Goal: Information Seeking & Learning: Check status

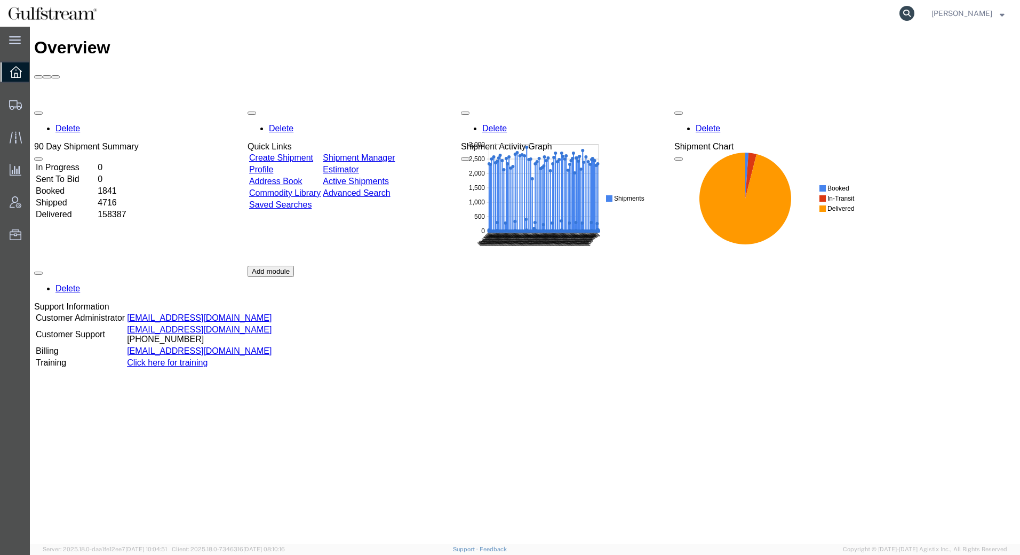
click at [905, 15] on icon at bounding box center [907, 13] width 15 height 15
paste input "427185132556"
type input "427185132556"
click at [909, 16] on icon at bounding box center [907, 13] width 15 height 15
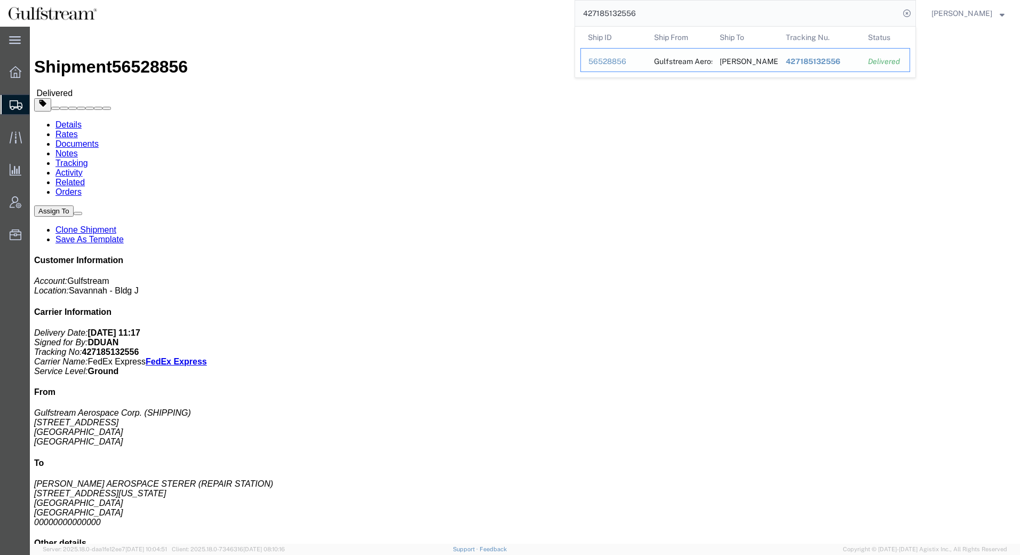
click at [835, 62] on span "427185132556" at bounding box center [813, 61] width 54 height 9
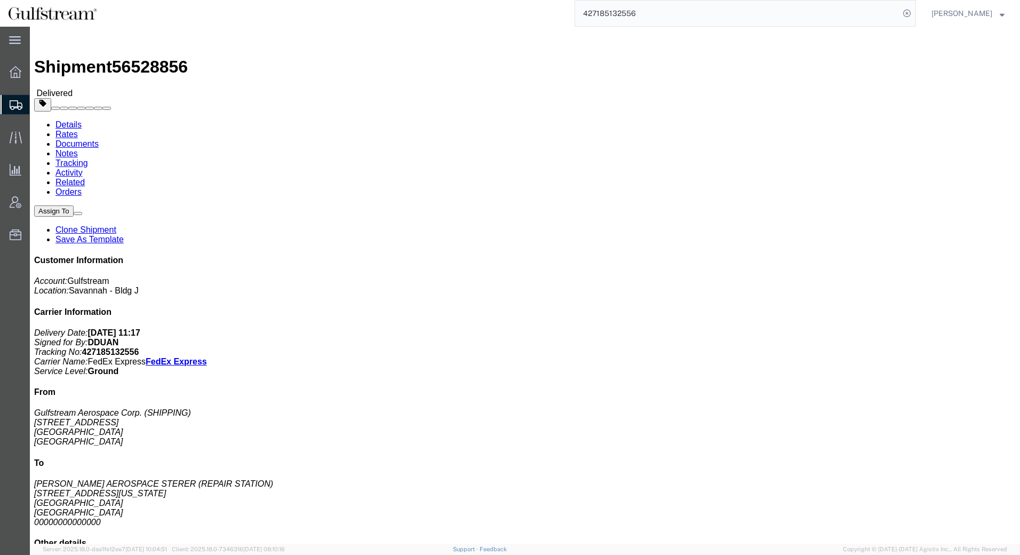
click link "Rates"
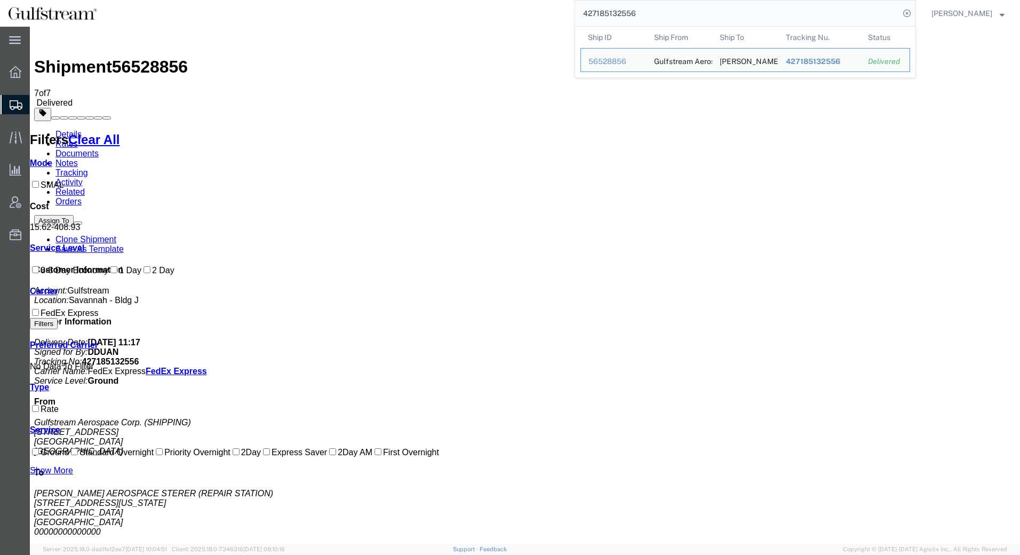
drag, startPoint x: 681, startPoint y: 20, endPoint x: 408, endPoint y: 20, distance: 273.2
click at [409, 20] on div "427185132556 Ship ID Ship From Ship To Tracking Nu. Status Ship ID 56528856 Shi…" at bounding box center [510, 13] width 811 height 27
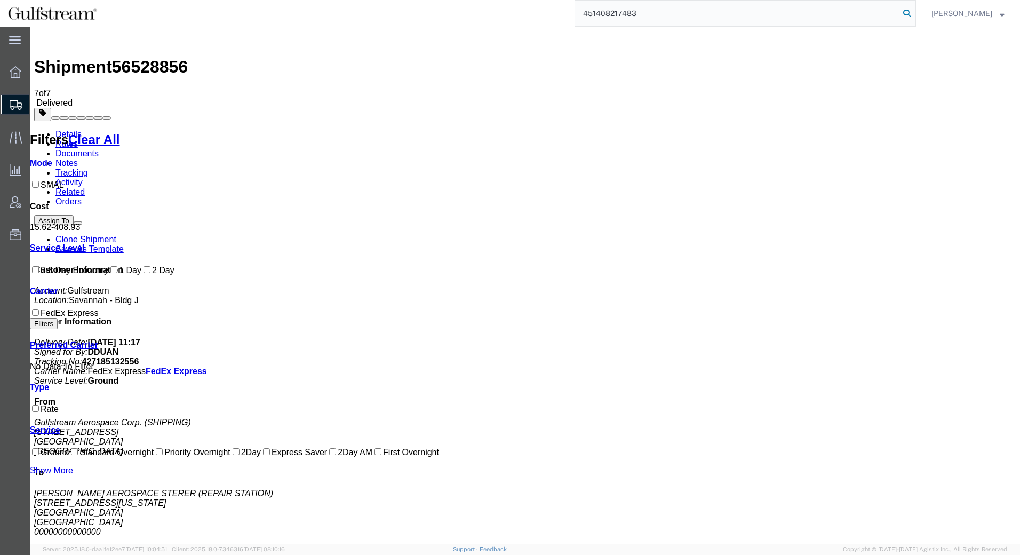
type input "451408217483"
click at [909, 15] on icon at bounding box center [907, 13] width 15 height 15
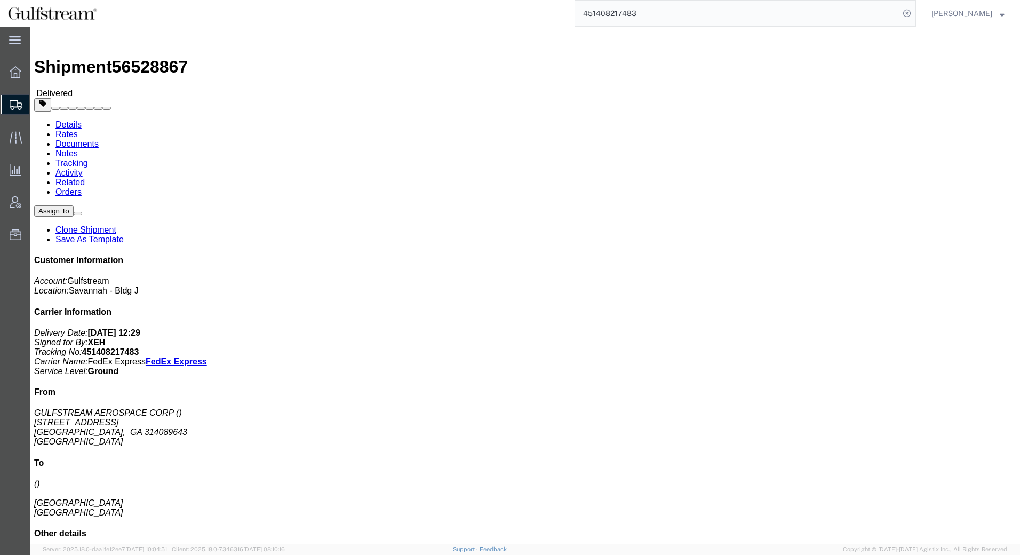
click link "Rates"
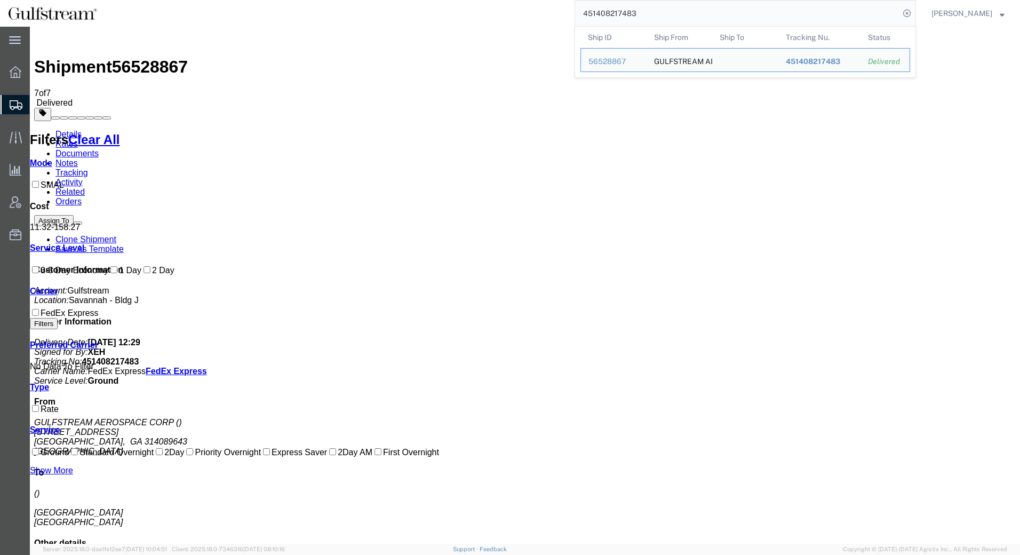
drag, startPoint x: 680, startPoint y: 37, endPoint x: 382, endPoint y: 29, distance: 299.0
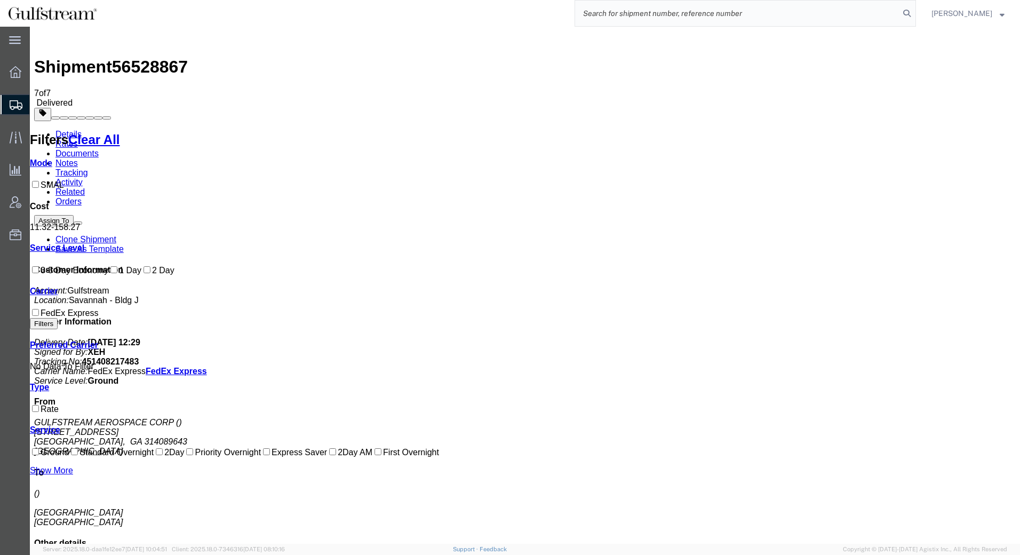
paste input "451408217483"
type input "451408217483"
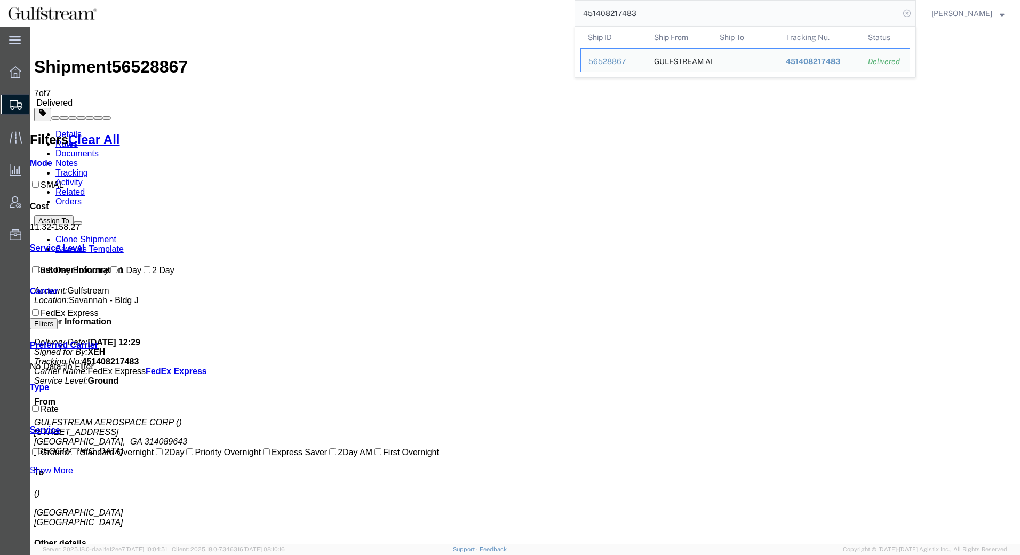
click at [908, 15] on icon at bounding box center [907, 13] width 15 height 15
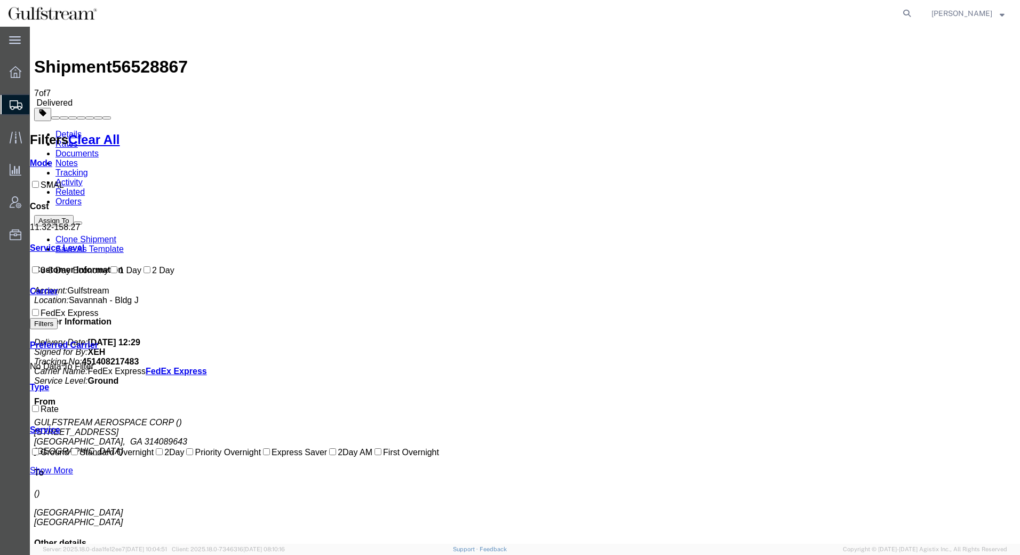
click at [908, 15] on icon at bounding box center [907, 13] width 15 height 15
paste input "427185132707"
type input "427185132707"
click at [909, 14] on icon at bounding box center [907, 13] width 15 height 15
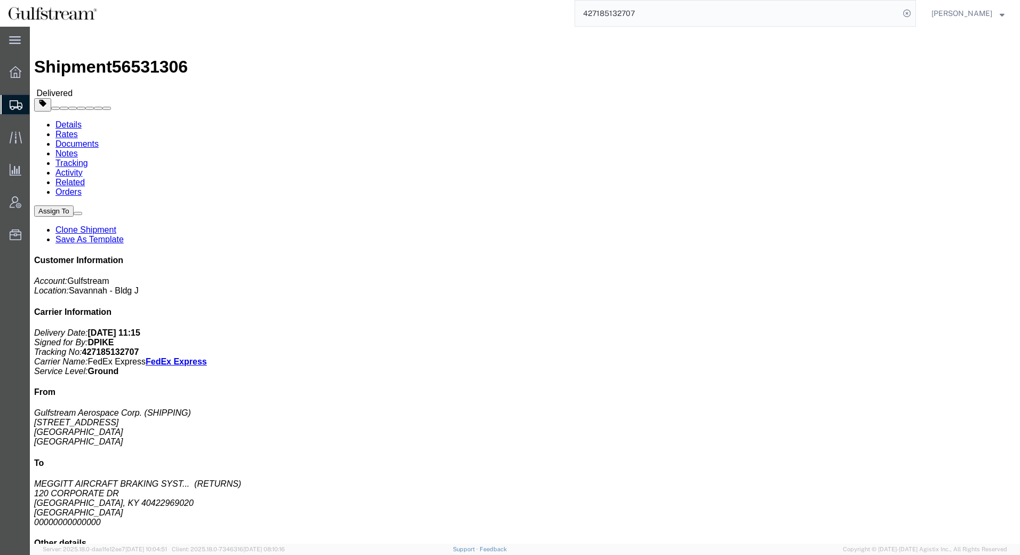
click link "Rates"
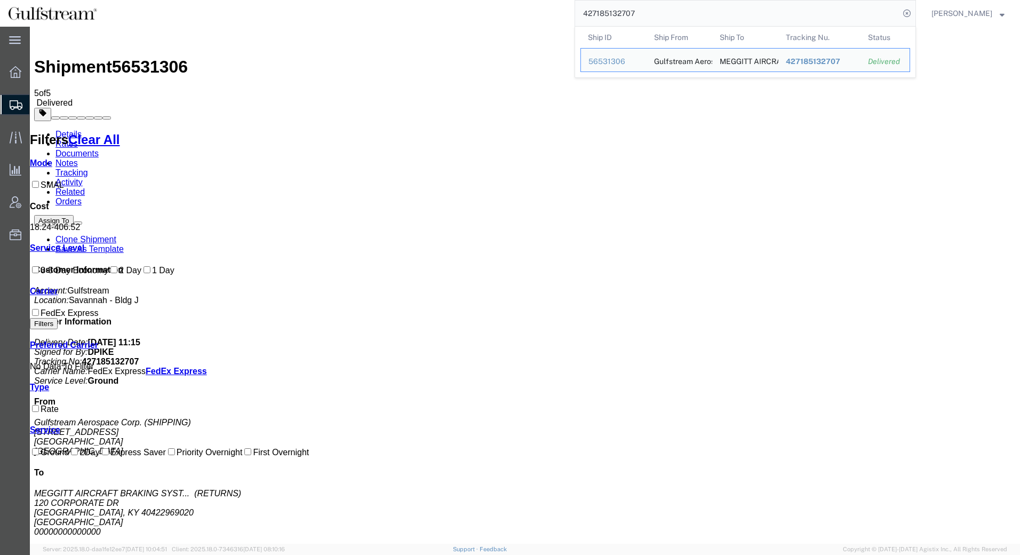
drag, startPoint x: 686, startPoint y: 18, endPoint x: 409, endPoint y: 19, distance: 277.0
click at [409, 19] on div "427185132707 Ship ID Ship From Ship To Tracking Nu. Status Ship ID 56531306 Shi…" at bounding box center [510, 13] width 811 height 27
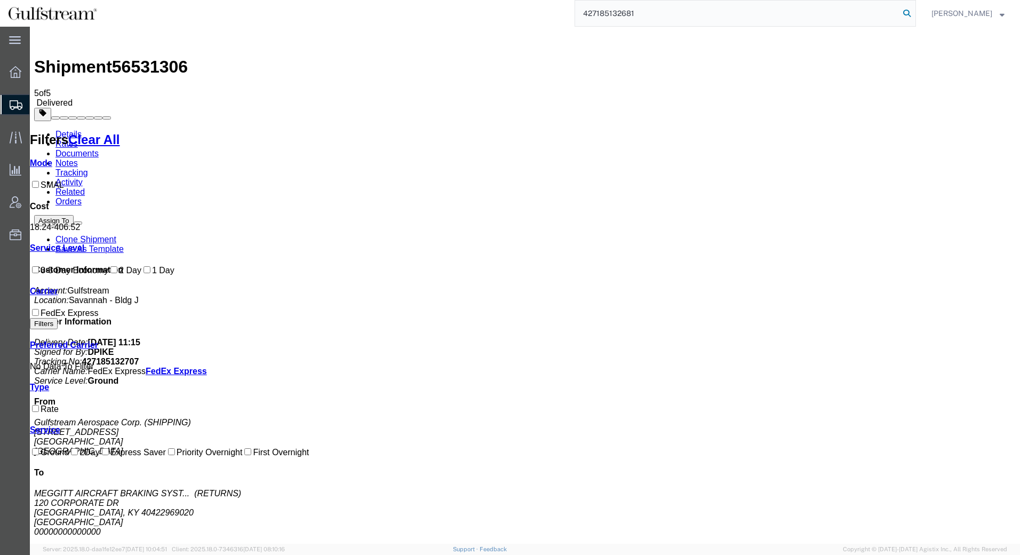
type input "427185132681"
click at [907, 14] on icon at bounding box center [907, 13] width 15 height 15
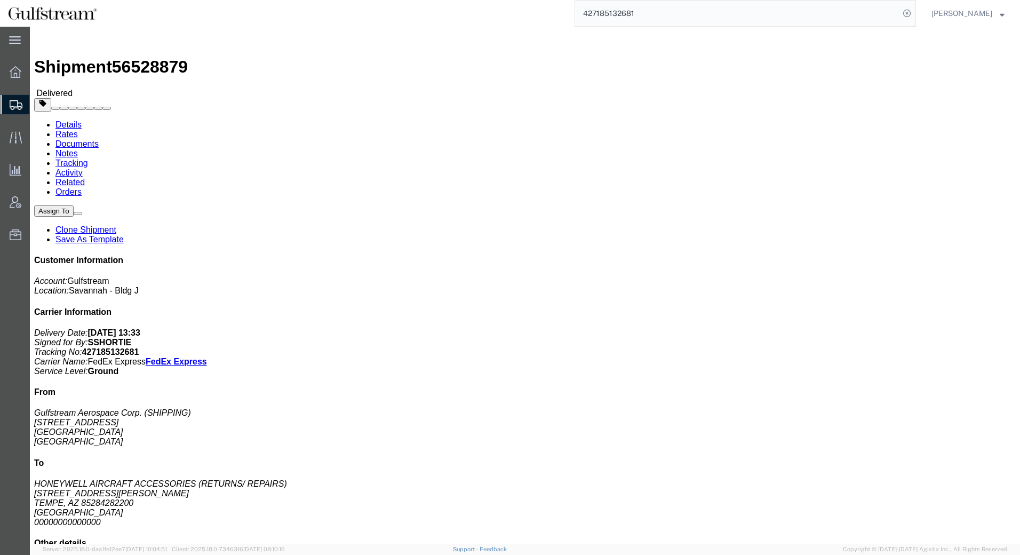
click link "Rates"
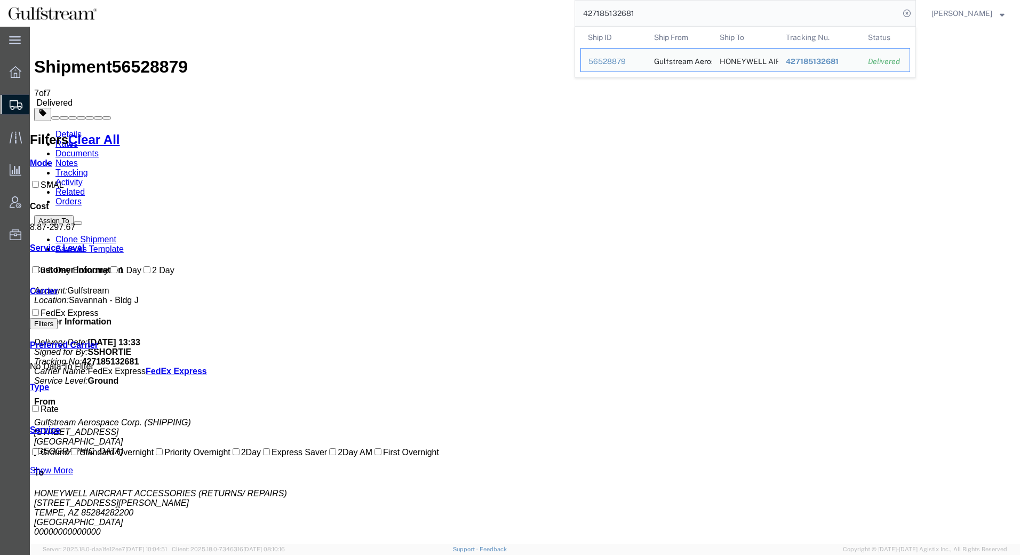
drag, startPoint x: 645, startPoint y: 13, endPoint x: 310, endPoint y: 17, distance: 334.6
click at [310, 17] on div "427185132681 Ship ID Ship From Ship To Tracking Nu. Status Ship ID 56528879 Shi…" at bounding box center [510, 13] width 811 height 27
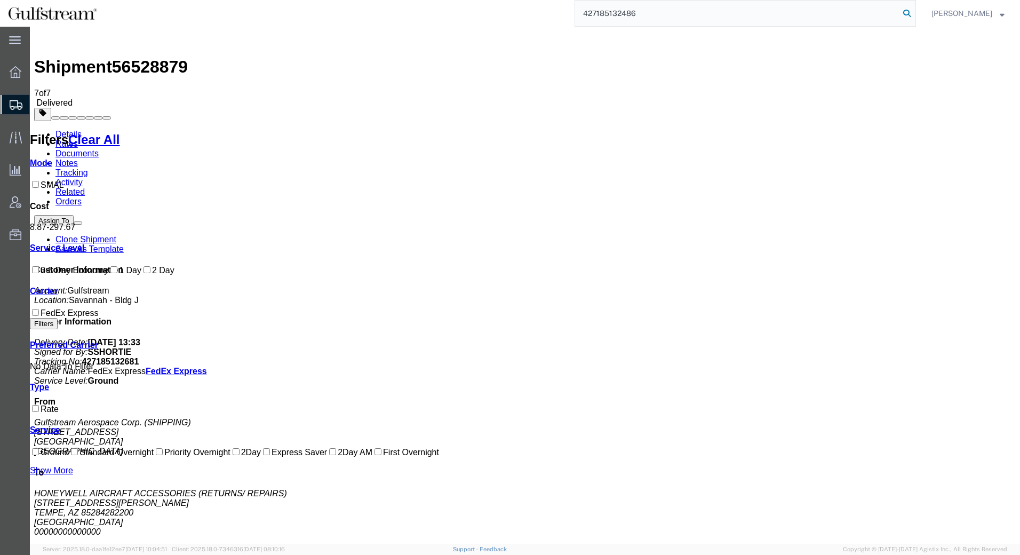
type input "427185132486"
click at [909, 10] on icon at bounding box center [907, 13] width 15 height 15
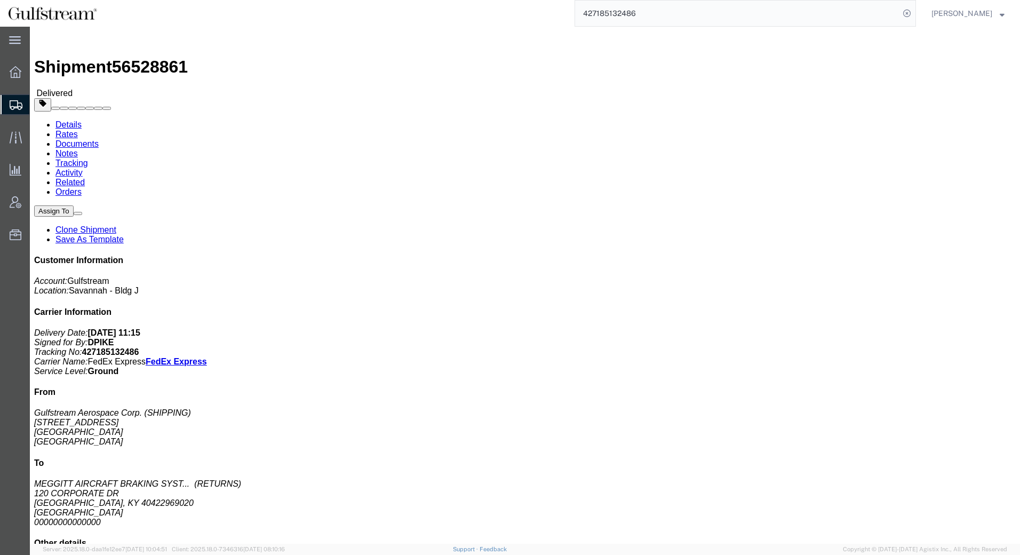
click link "Rates"
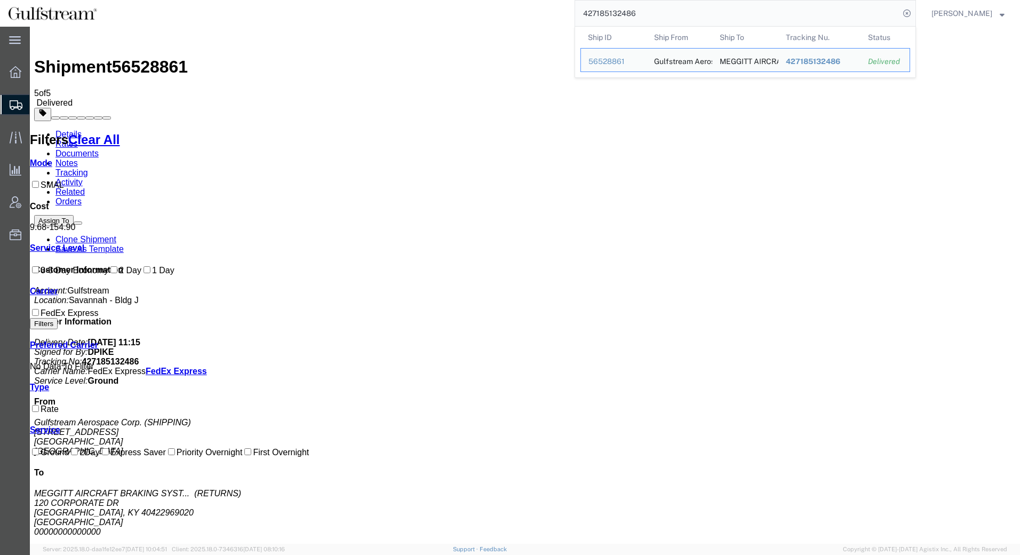
drag, startPoint x: 648, startPoint y: 12, endPoint x: 316, endPoint y: 15, distance: 331.9
click at [316, 14] on div "427185132486 Ship ID Ship From Ship To Tracking Nu. Status Ship ID 56528861 Shi…" at bounding box center [510, 13] width 811 height 27
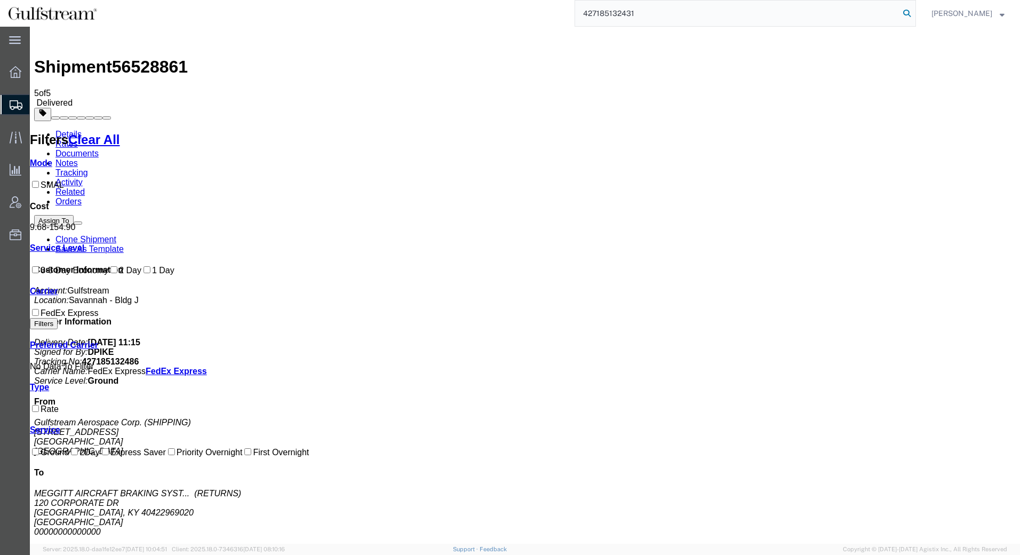
type input "427185132431"
click at [910, 11] on icon at bounding box center [907, 13] width 15 height 15
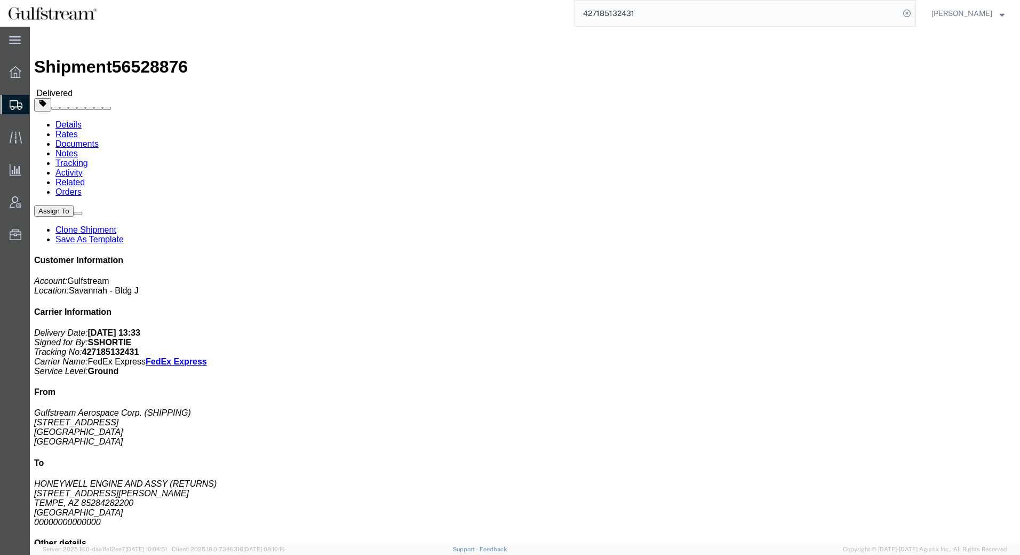
click link "Rates"
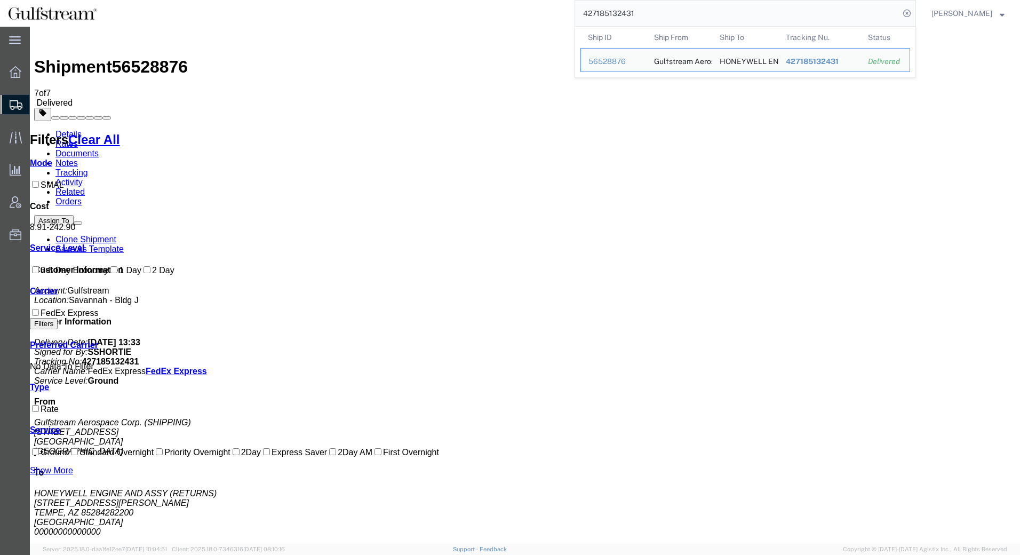
drag, startPoint x: 646, startPoint y: 12, endPoint x: 225, endPoint y: 20, distance: 421.7
click at [225, 20] on div "427185132431 Ship ID Ship From Ship To Tracking Nu. Status Ship ID 56528876 Shi…" at bounding box center [510, 13] width 811 height 27
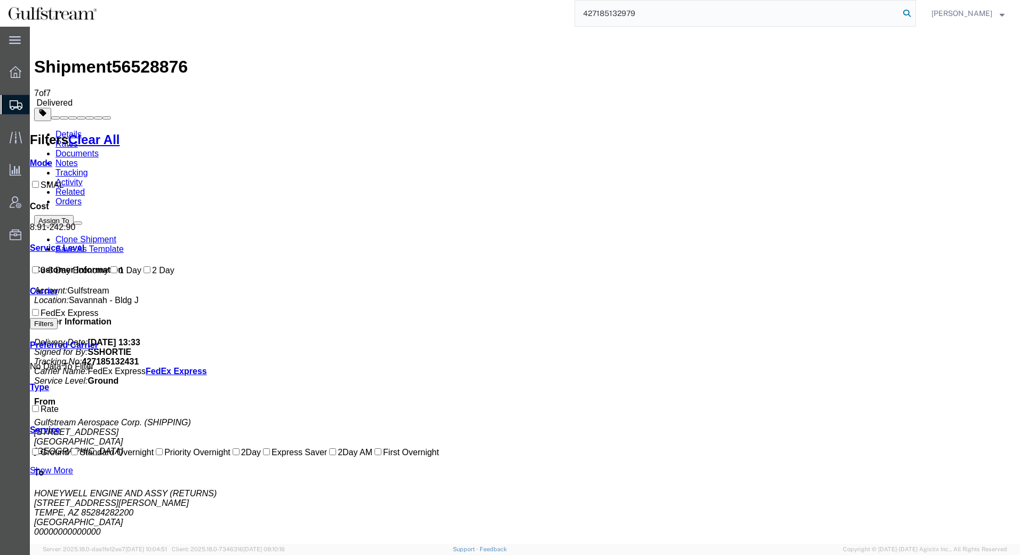
type input "427185132979"
click at [906, 13] on icon at bounding box center [907, 13] width 15 height 15
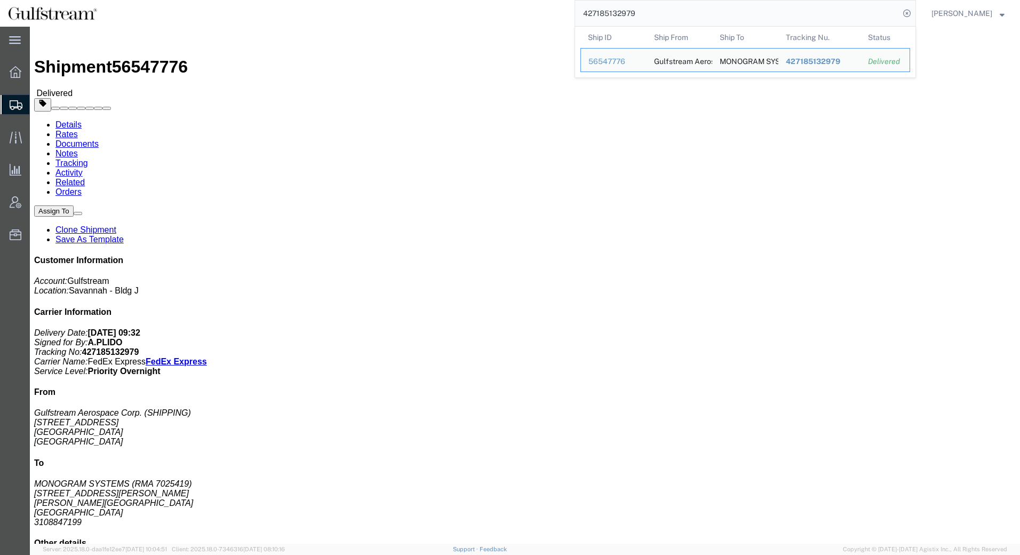
click link "Rates"
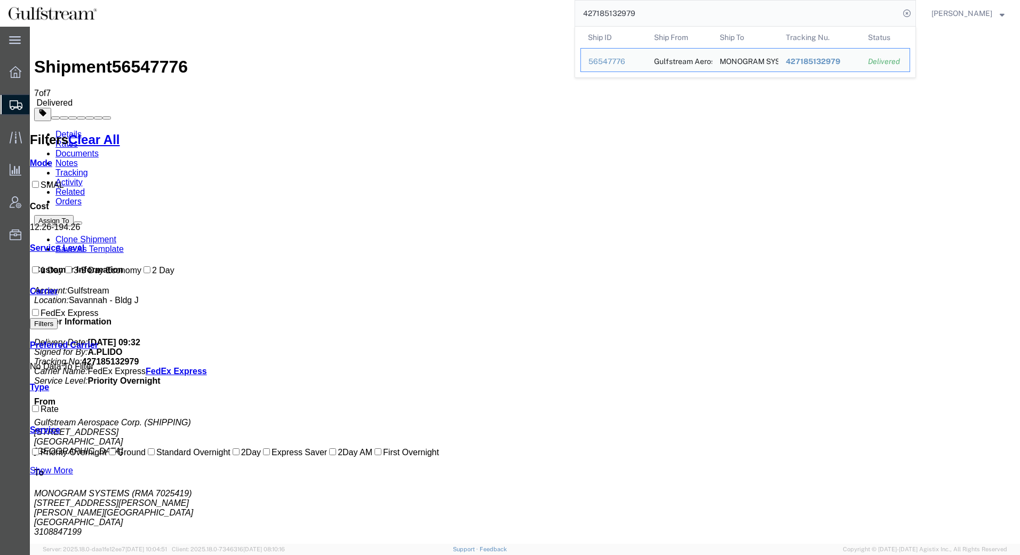
drag, startPoint x: 653, startPoint y: 15, endPoint x: 438, endPoint y: 14, distance: 215.1
click at [440, 14] on div "427185132979 Ship ID Ship From Ship To Tracking Nu. Status Ship ID 56547776 Shi…" at bounding box center [510, 13] width 811 height 27
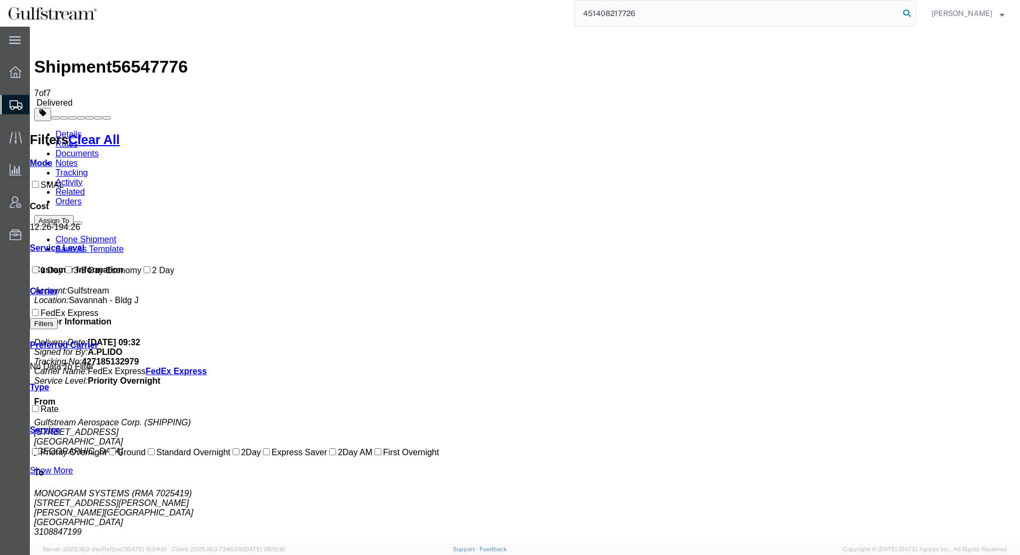
type input "451408217726"
click at [909, 12] on icon at bounding box center [907, 13] width 15 height 15
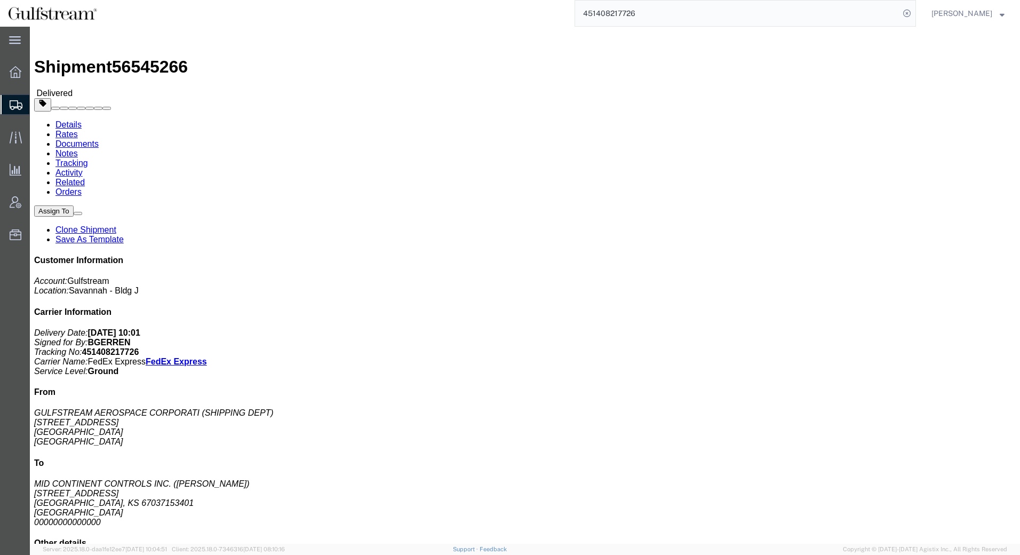
click link "Rates"
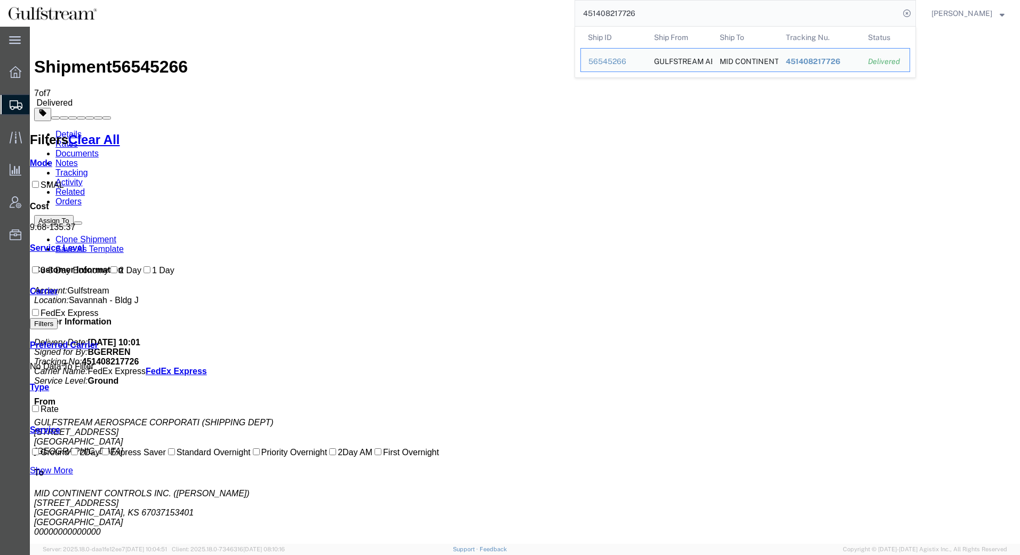
drag, startPoint x: 651, startPoint y: 19, endPoint x: 353, endPoint y: 11, distance: 297.4
click at [353, 11] on div "451408217726 Ship ID Ship From Ship To Tracking Nu. Status Ship ID 56545266 Shi…" at bounding box center [510, 13] width 811 height 27
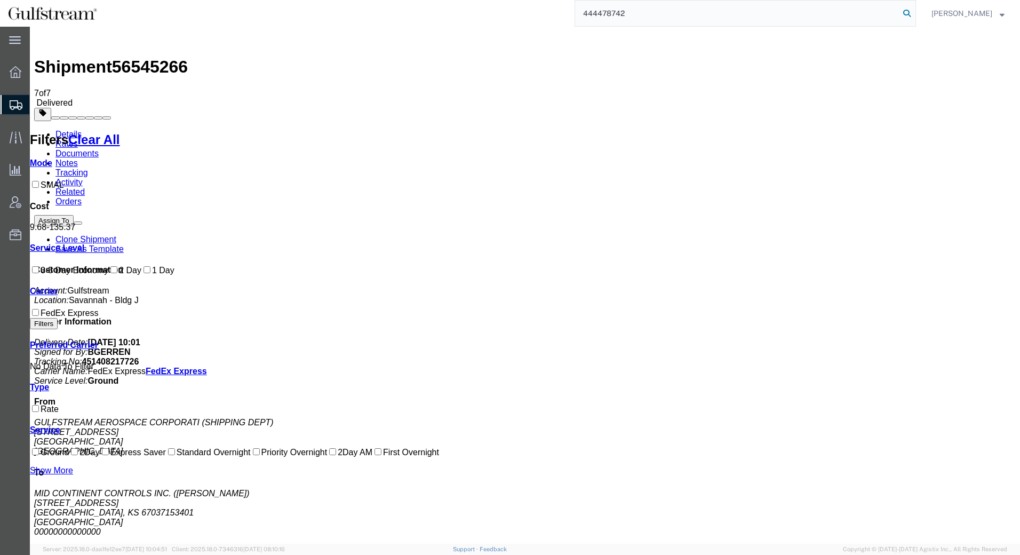
type input "444478742"
click at [910, 15] on icon at bounding box center [907, 13] width 15 height 15
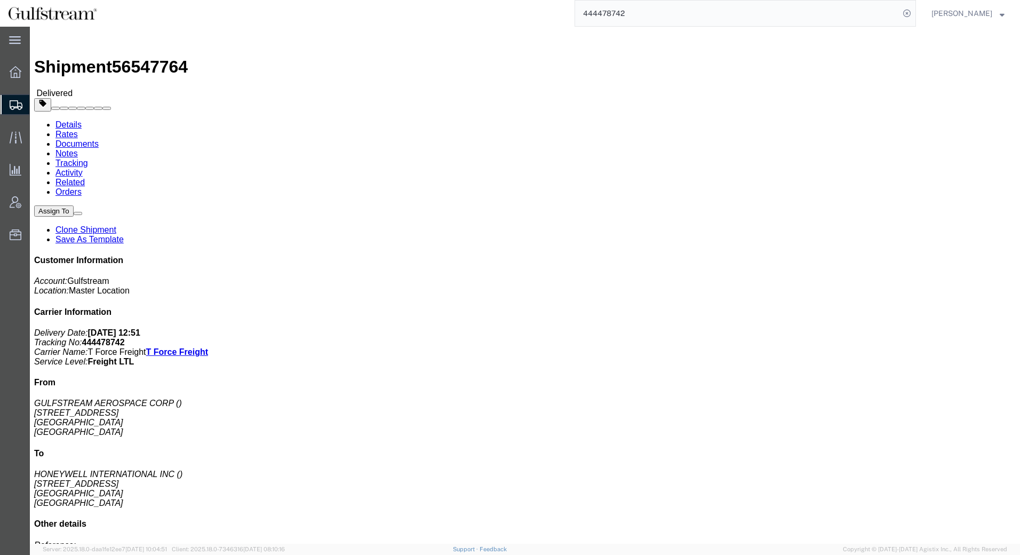
click link "Rates"
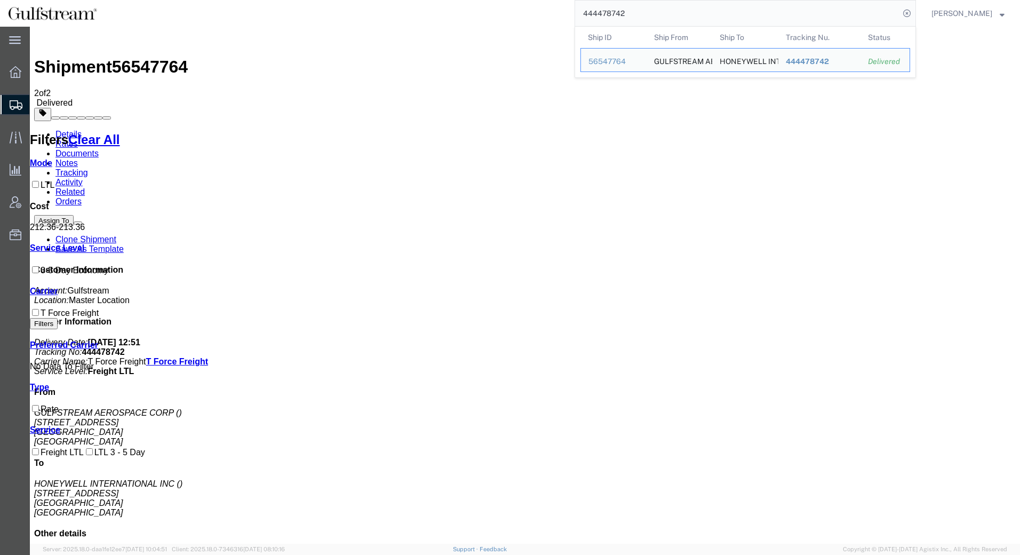
drag, startPoint x: 794, startPoint y: 14, endPoint x: 604, endPoint y: 18, distance: 190.0
click at [604, 18] on input "444478742" at bounding box center [737, 14] width 324 height 26
click at [908, 13] on icon at bounding box center [907, 13] width 15 height 15
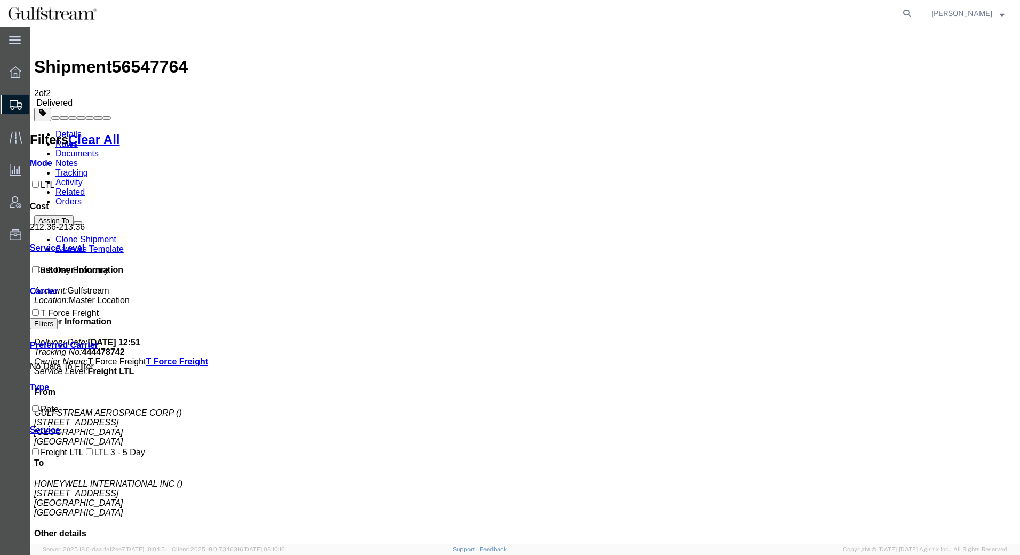
click at [908, 13] on icon at bounding box center [907, 13] width 15 height 15
paste input "451408218067"
type input "451408218067"
click at [907, 12] on icon at bounding box center [907, 13] width 15 height 15
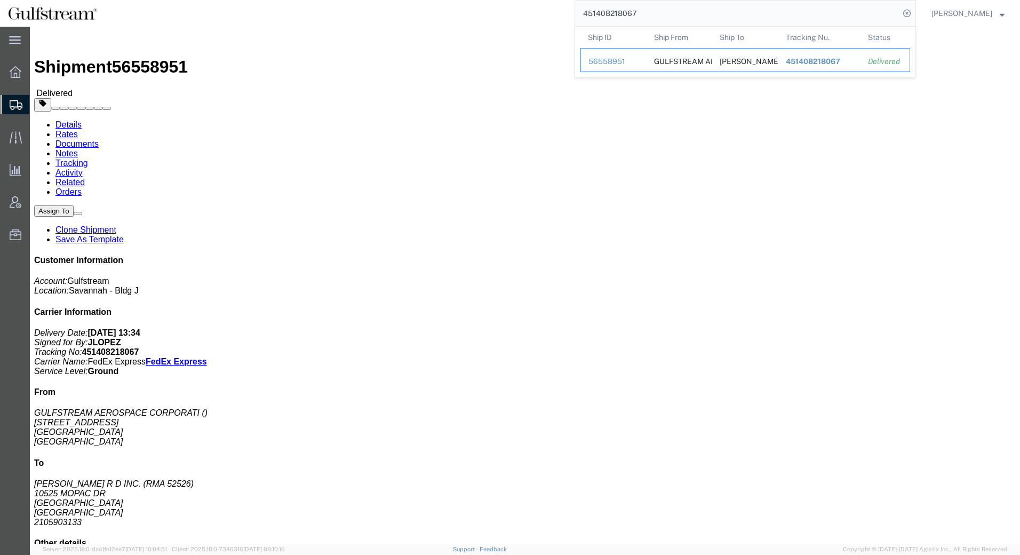
click at [835, 61] on span "451408218067" at bounding box center [813, 61] width 54 height 9
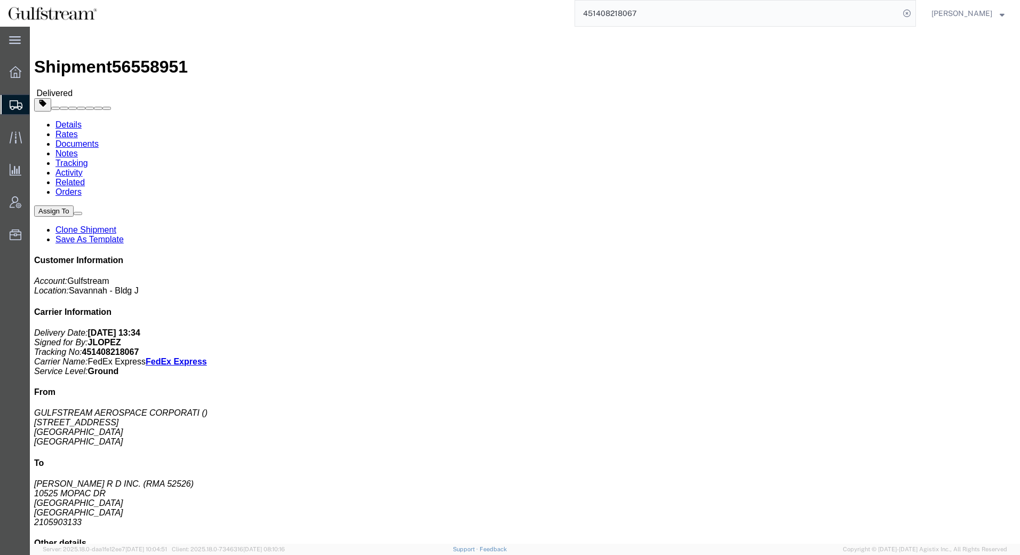
click link "Rates"
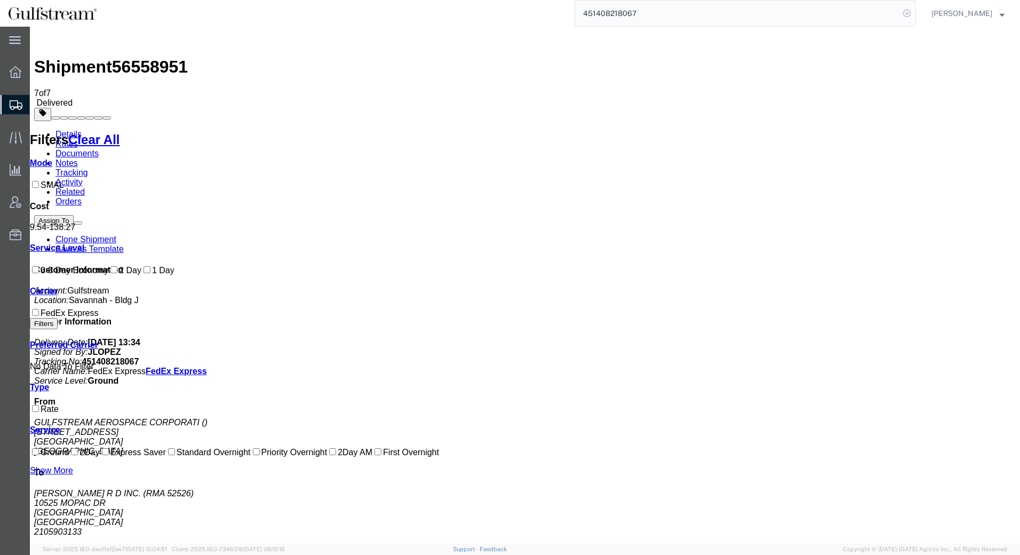
click at [909, 12] on icon at bounding box center [907, 13] width 15 height 15
click at [904, 17] on icon at bounding box center [907, 13] width 15 height 15
paste input "427185133346"
type input "427185133346"
click at [910, 13] on icon at bounding box center [907, 13] width 15 height 15
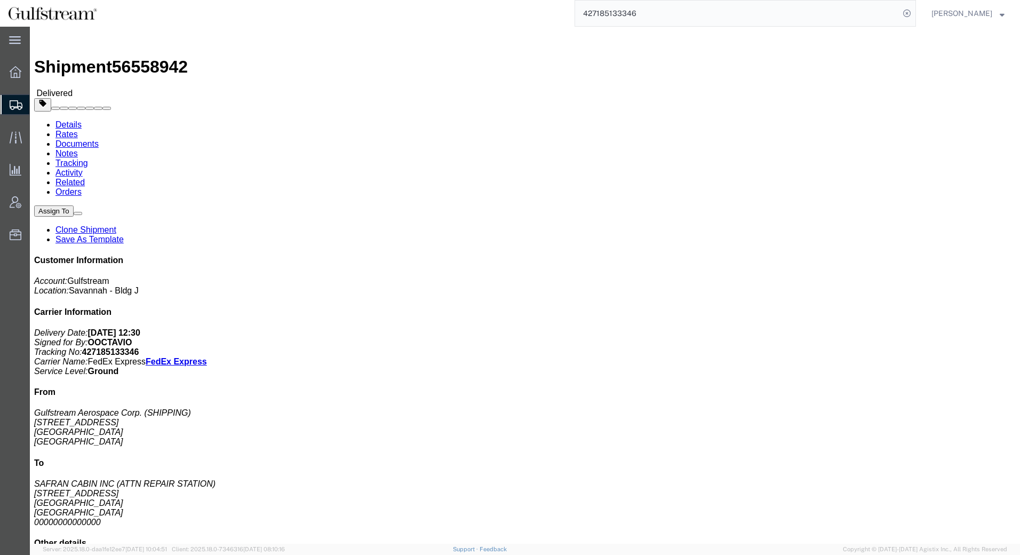
click link "Rates"
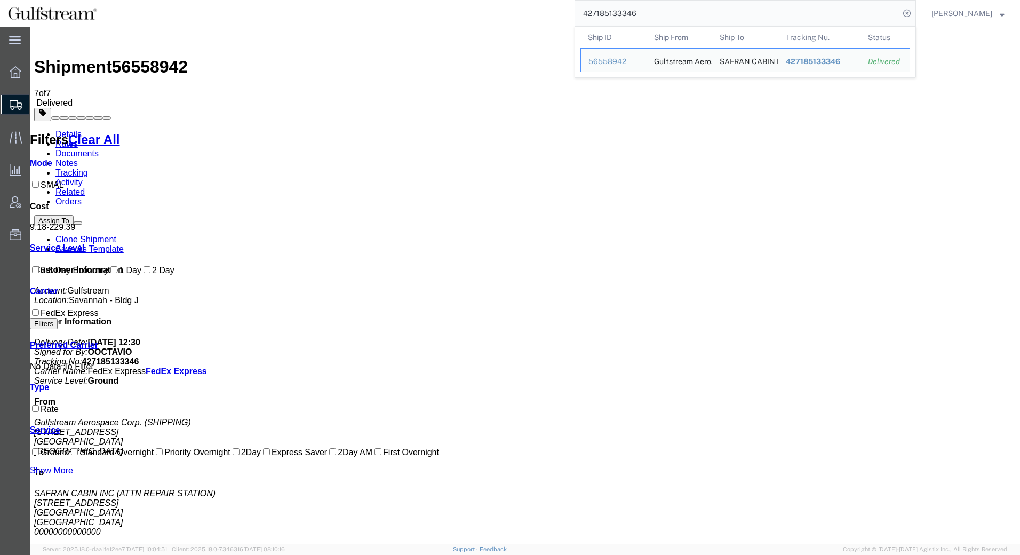
drag, startPoint x: 664, startPoint y: 16, endPoint x: 387, endPoint y: 16, distance: 277.0
click at [387, 16] on div "427185133346 Ship ID Ship From Ship To Tracking Nu. Status Ship ID 56558942 Shi…" at bounding box center [510, 13] width 811 height 27
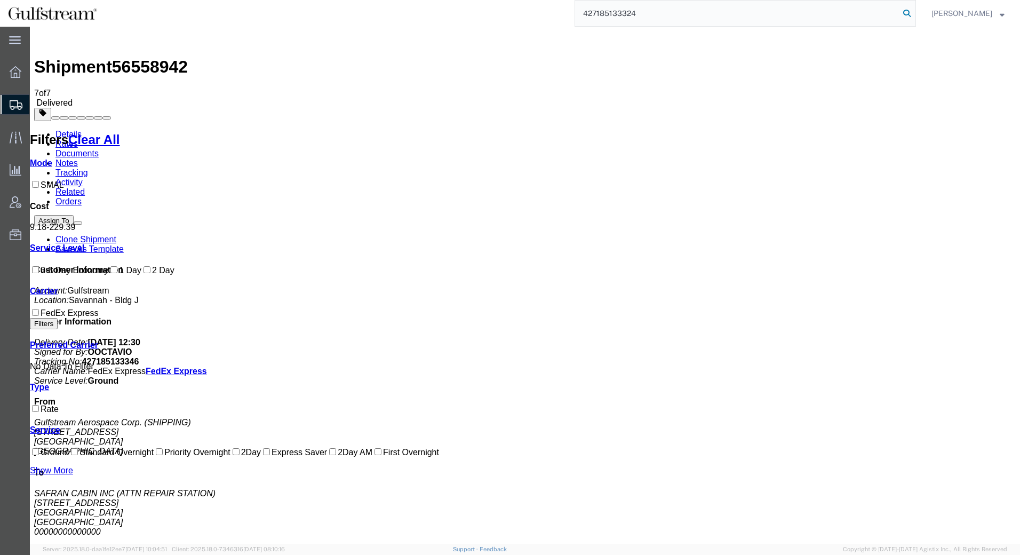
type input "427185133324"
click at [913, 14] on icon at bounding box center [907, 13] width 15 height 15
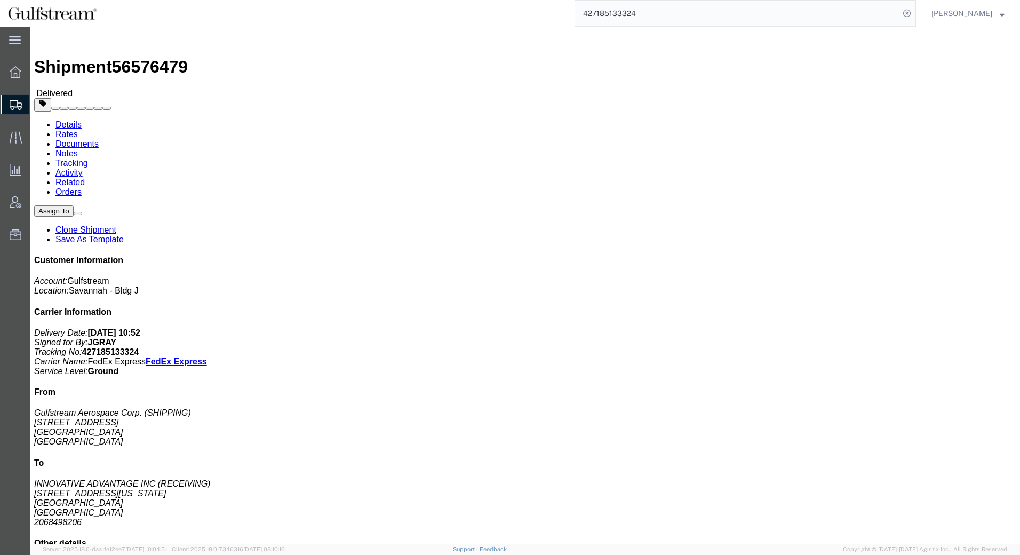
click link "Rates"
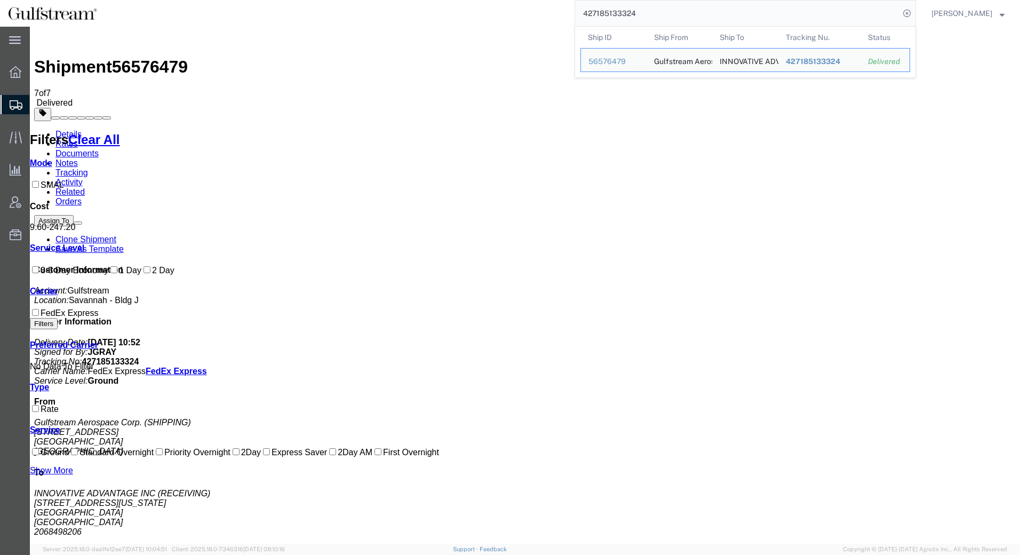
drag, startPoint x: 686, startPoint y: 12, endPoint x: 511, endPoint y: 12, distance: 174.5
click at [511, 12] on div "427185133324 Ship ID Ship From Ship To Tracking Nu. Status Ship ID 56576479 Shi…" at bounding box center [510, 13] width 811 height 27
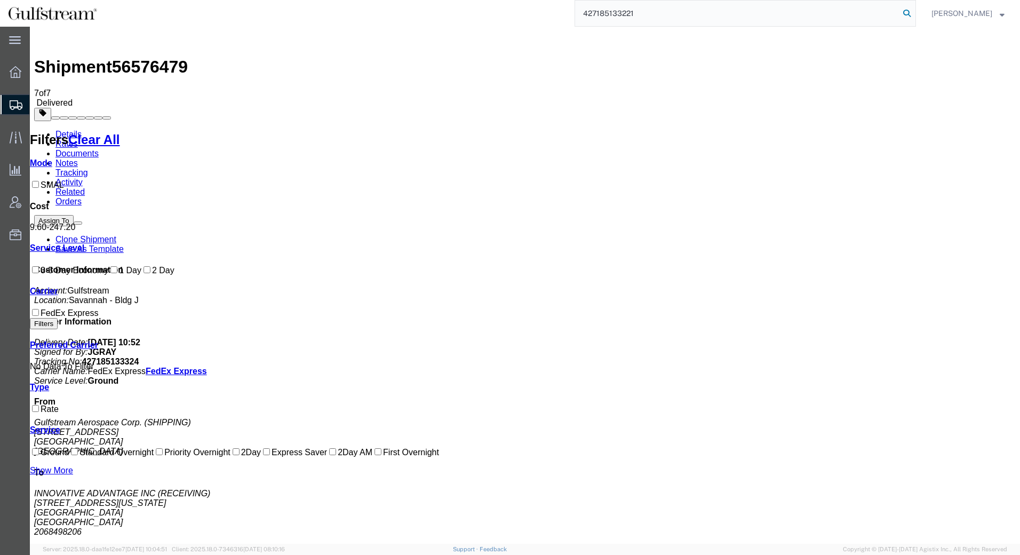
type input "427185133221"
click at [904, 13] on icon at bounding box center [907, 13] width 15 height 15
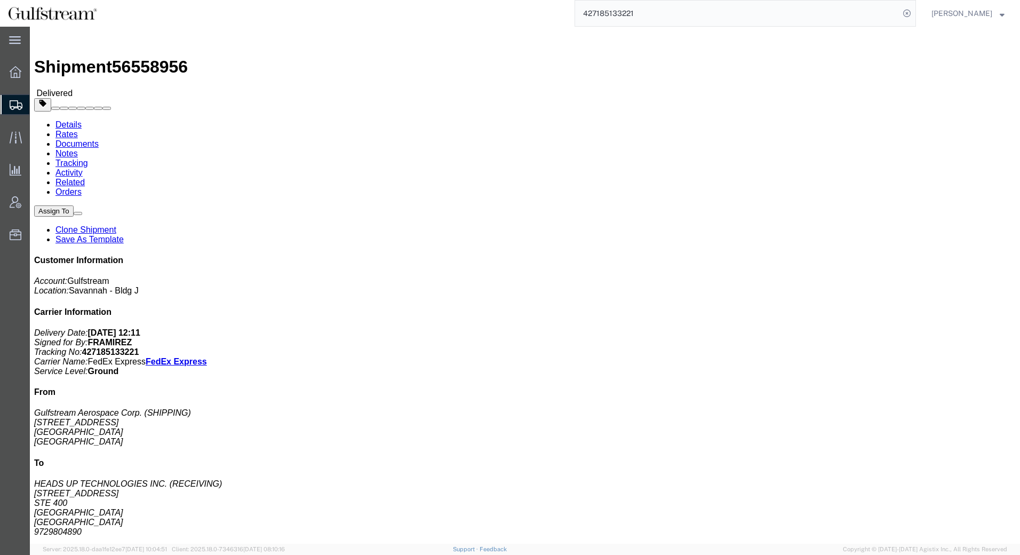
click link "Rates"
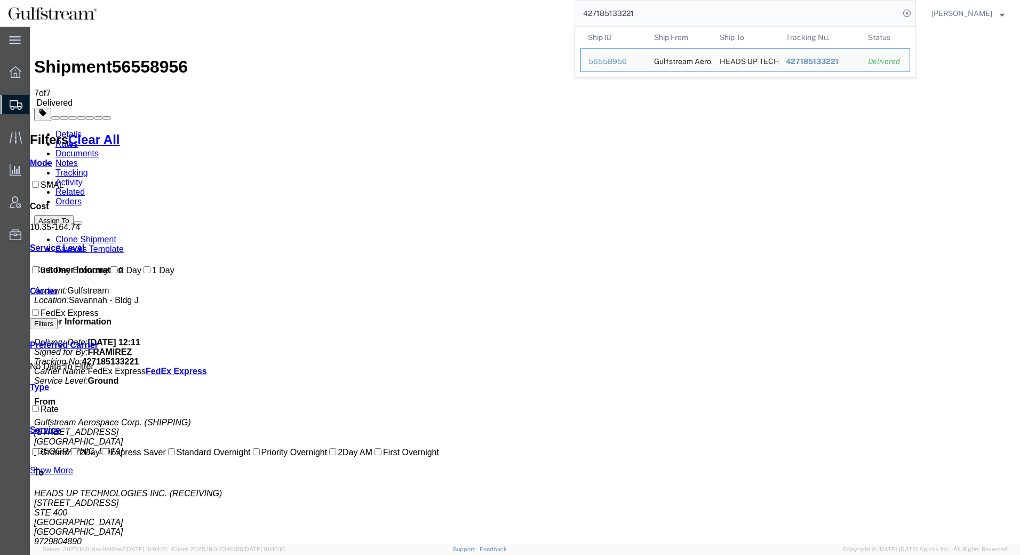
drag, startPoint x: 659, startPoint y: 9, endPoint x: 419, endPoint y: 25, distance: 240.2
click at [419, 25] on div "427185133221 Ship ID Ship From Ship To Tracking Nu. Status Ship ID 56558956 Shi…" at bounding box center [510, 13] width 811 height 27
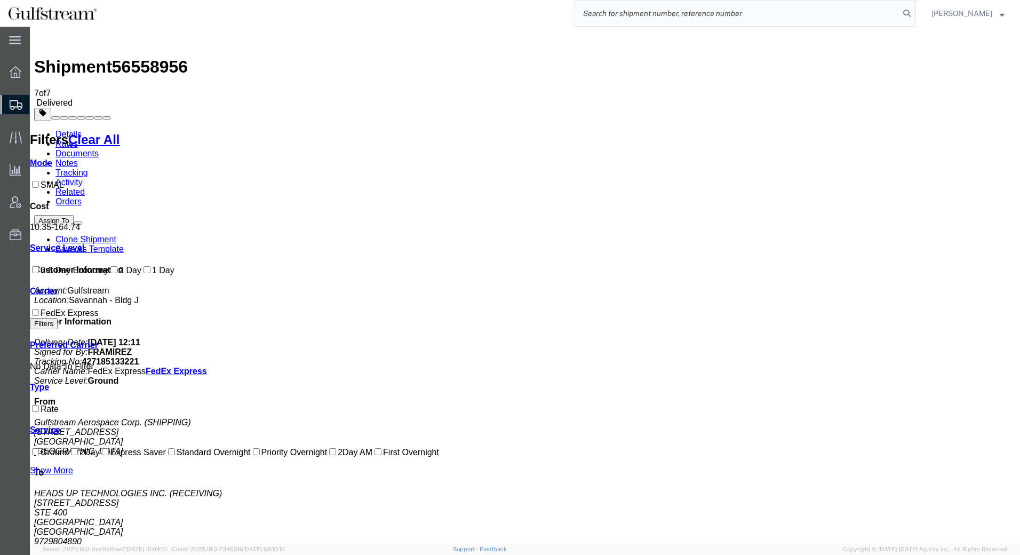
paste input "427185133243"
type input "427185133243"
click at [909, 14] on icon at bounding box center [907, 13] width 15 height 15
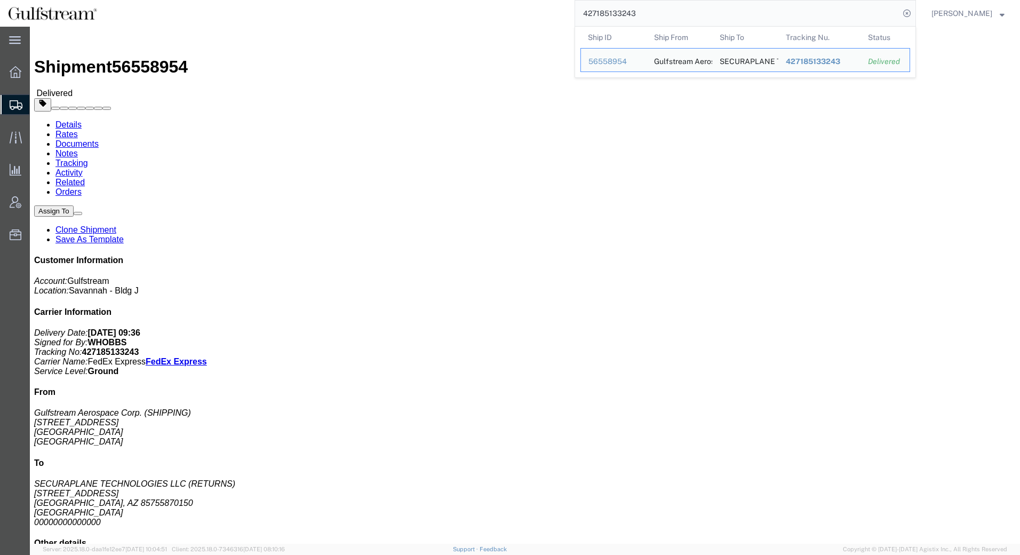
click link "Add Content"
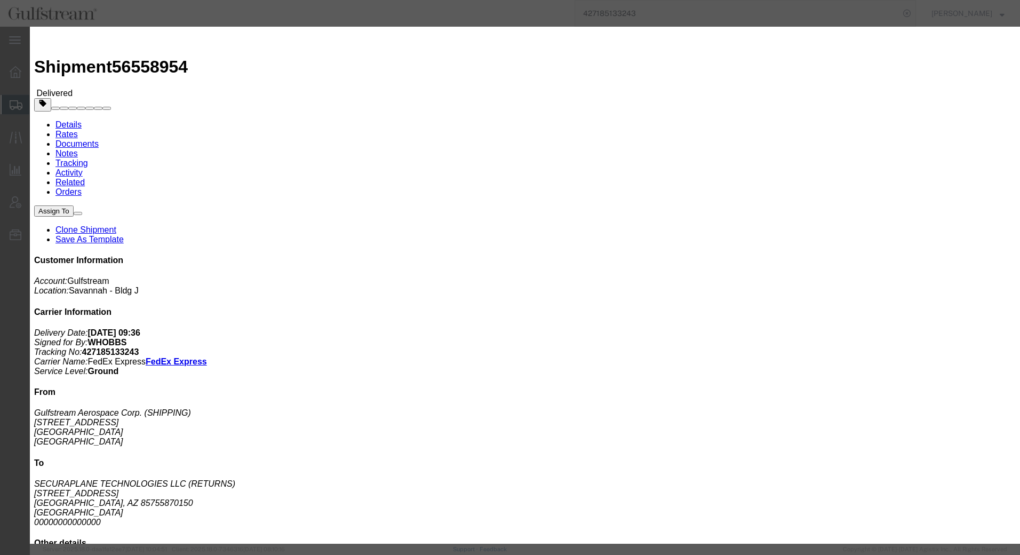
click button "Close"
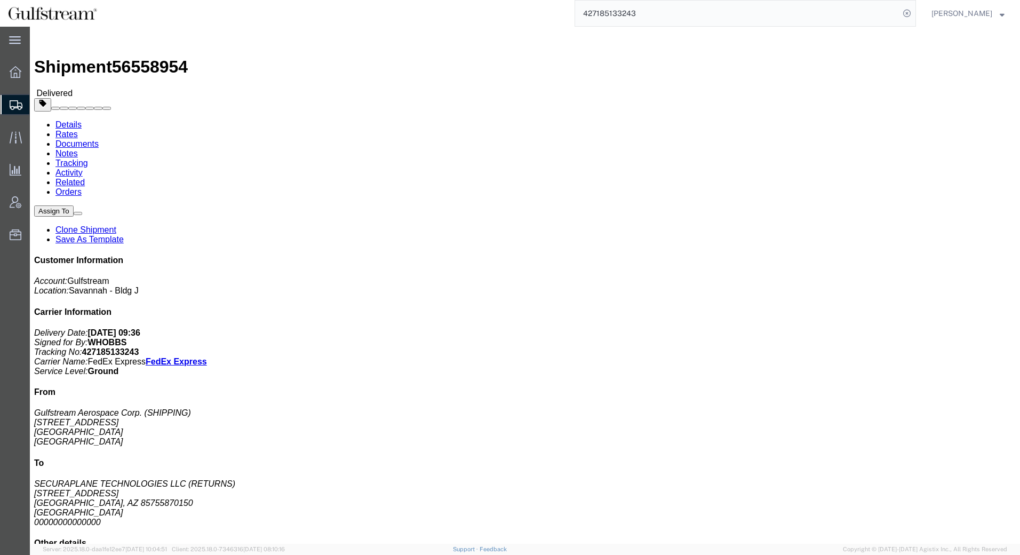
click link "Rates"
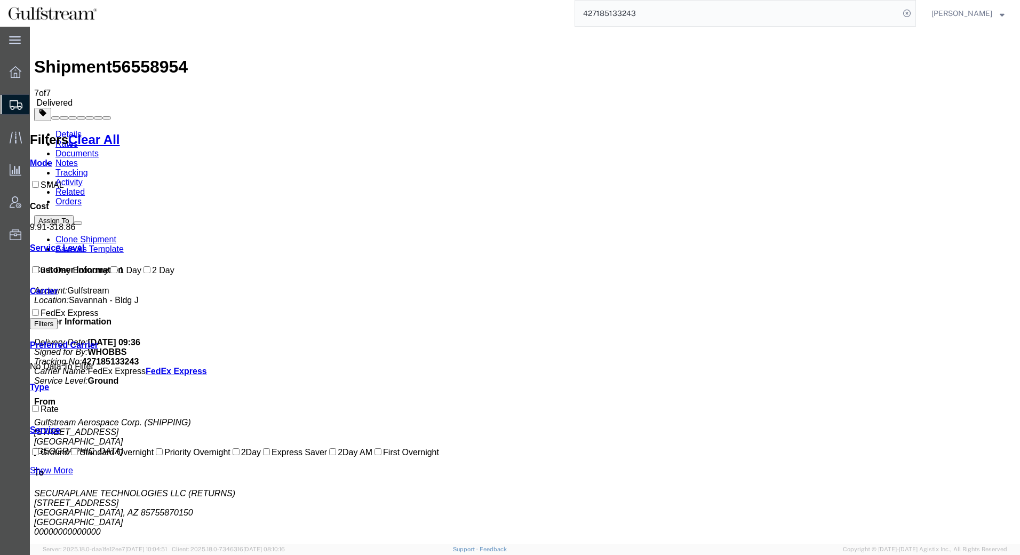
click at [976, 418] on address "Gulfstream Aerospace Corp. (SHIPPING) [STREET_ADDRESS]" at bounding box center [525, 437] width 982 height 38
click at [909, 15] on icon at bounding box center [907, 13] width 15 height 15
click at [689, 20] on input "search" at bounding box center [737, 14] width 324 height 26
paste input "427185133151"
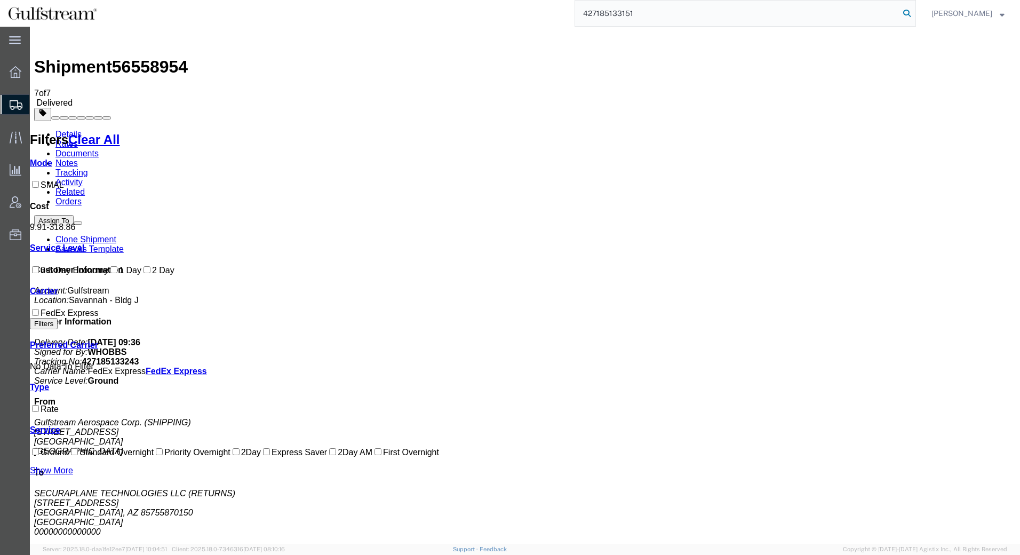
type input "427185133151"
click at [909, 15] on icon at bounding box center [907, 13] width 15 height 15
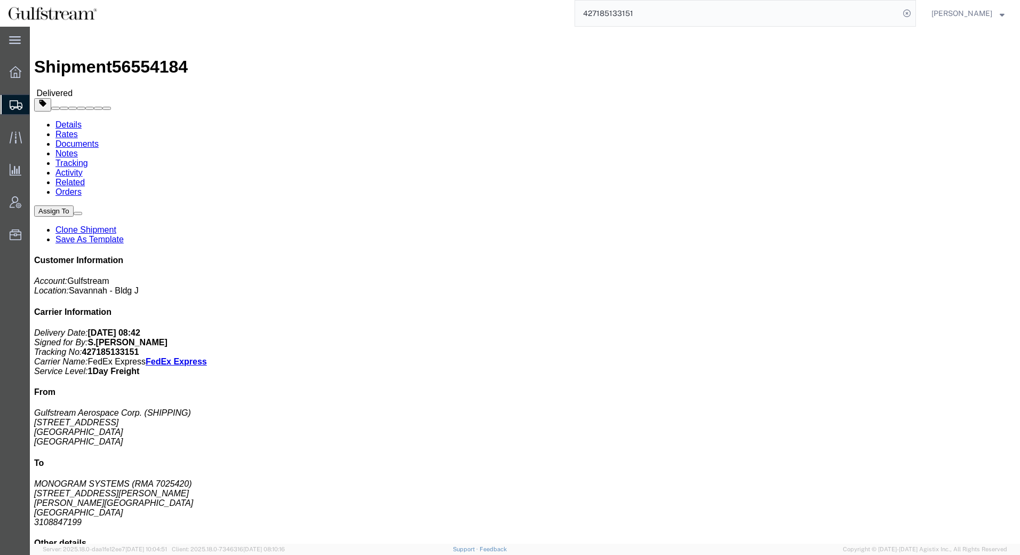
click link "Rates"
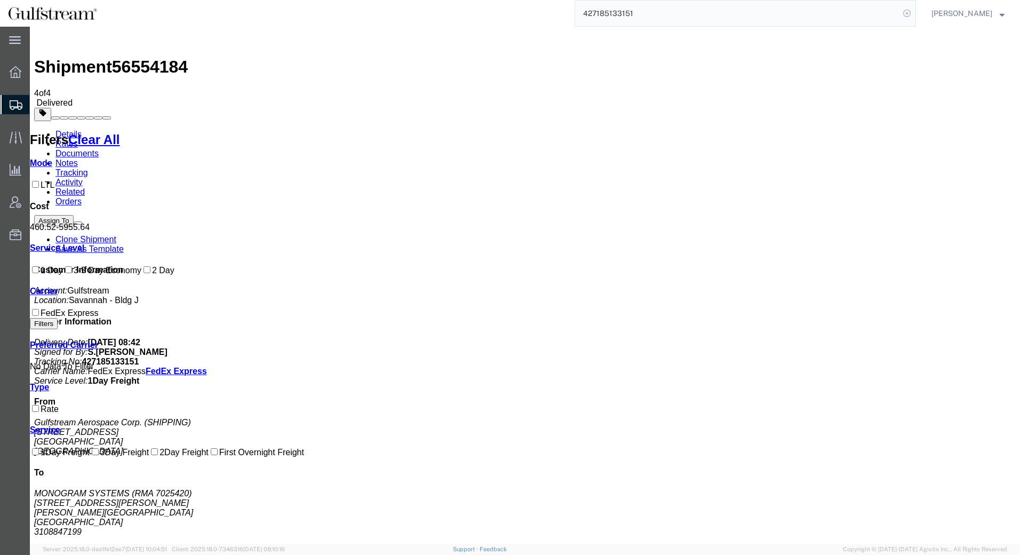
click at [908, 16] on icon at bounding box center [907, 13] width 15 height 15
paste input "451408218170"
type input "451408218170"
click at [902, 13] on icon at bounding box center [907, 13] width 15 height 15
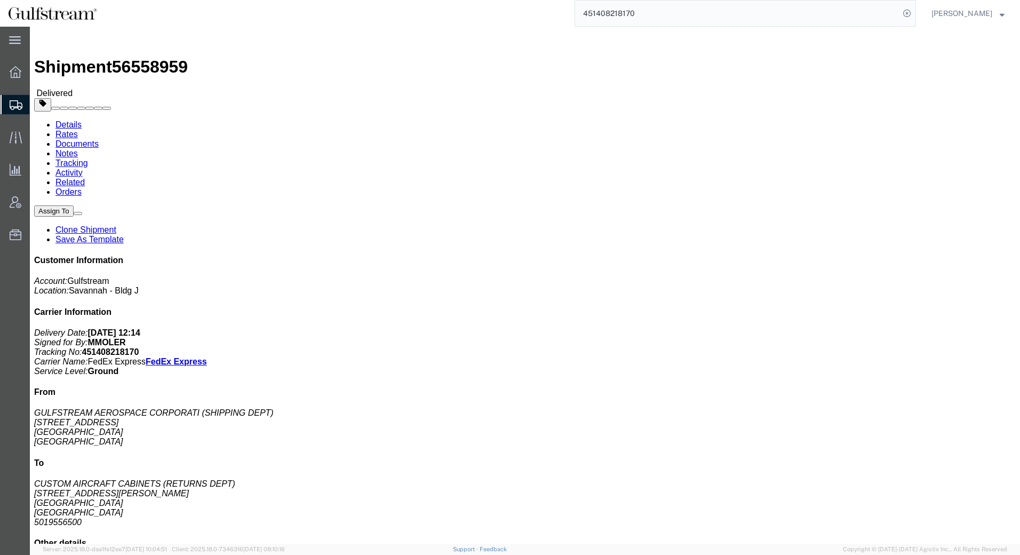
click div "Customer Information Account: Gulfstream Location: [GEOGRAPHIC_DATA] - Bldg J C…"
click link "Rates"
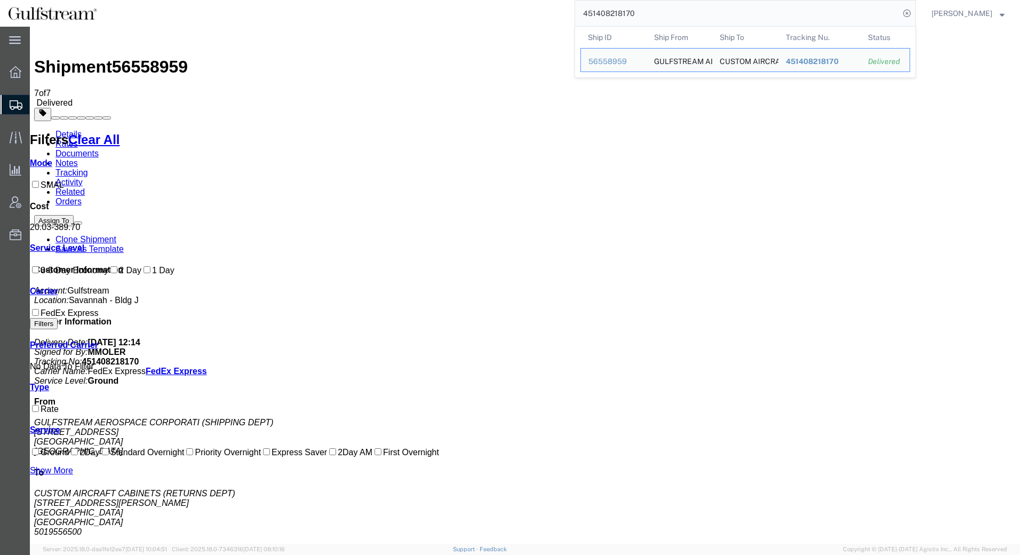
click at [863, 11] on input "451408218170" at bounding box center [737, 14] width 324 height 26
click at [907, 12] on icon at bounding box center [907, 13] width 15 height 15
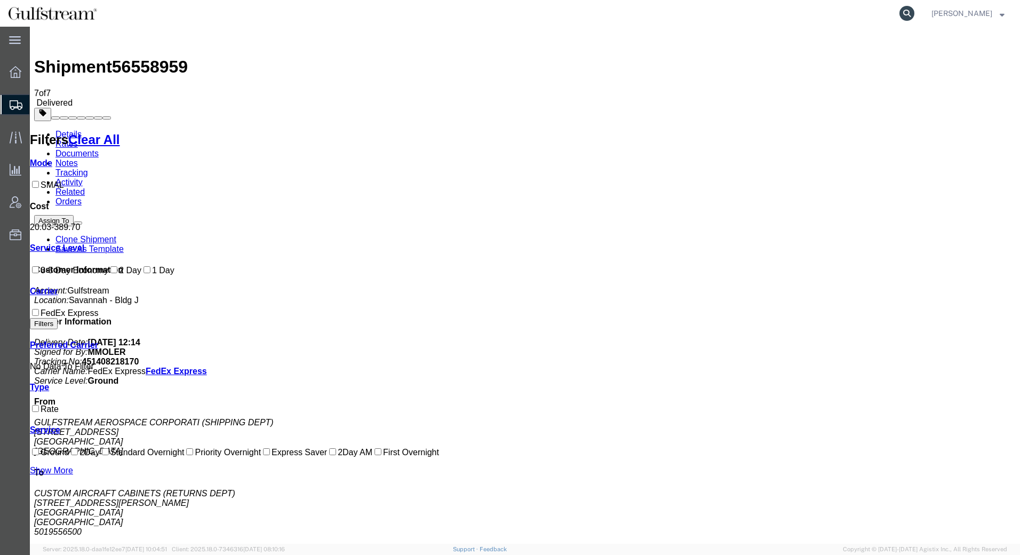
click at [903, 12] on icon at bounding box center [907, 13] width 15 height 15
paste input "451408218387"
type input "451408218387"
click at [911, 12] on icon at bounding box center [907, 13] width 15 height 15
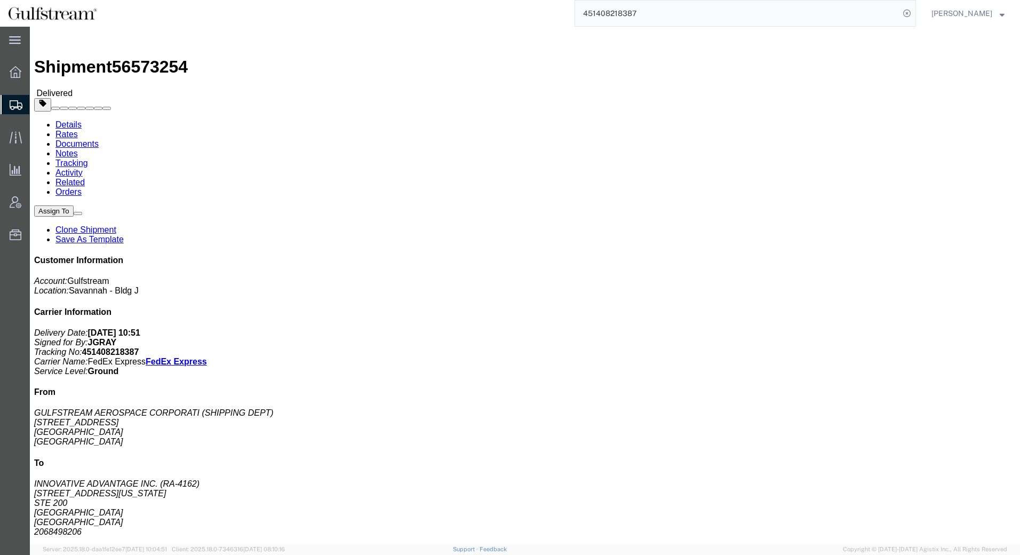
click link "Rates"
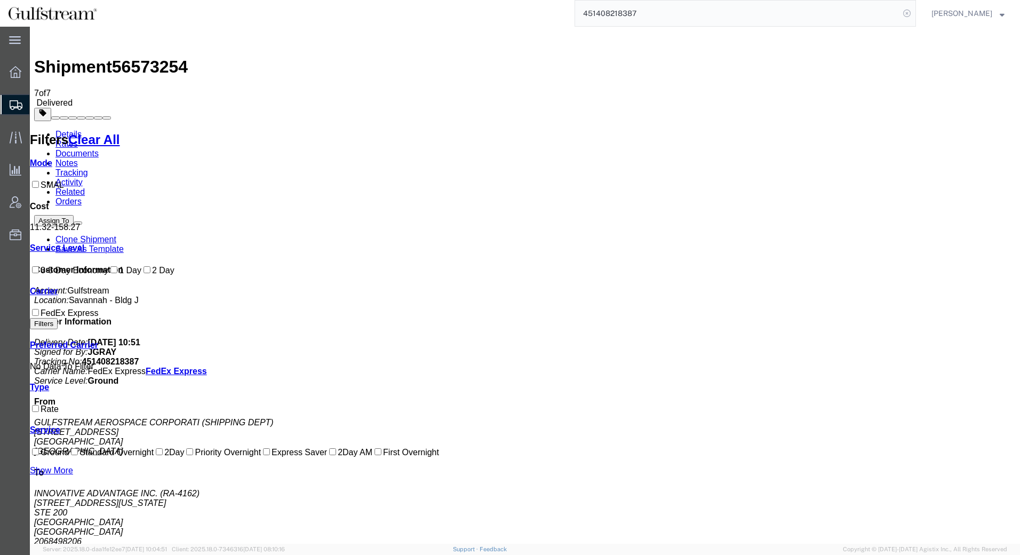
click at [907, 14] on icon at bounding box center [907, 13] width 15 height 15
paste input "451408218468"
type input "451408218468"
click at [906, 15] on icon at bounding box center [907, 13] width 15 height 15
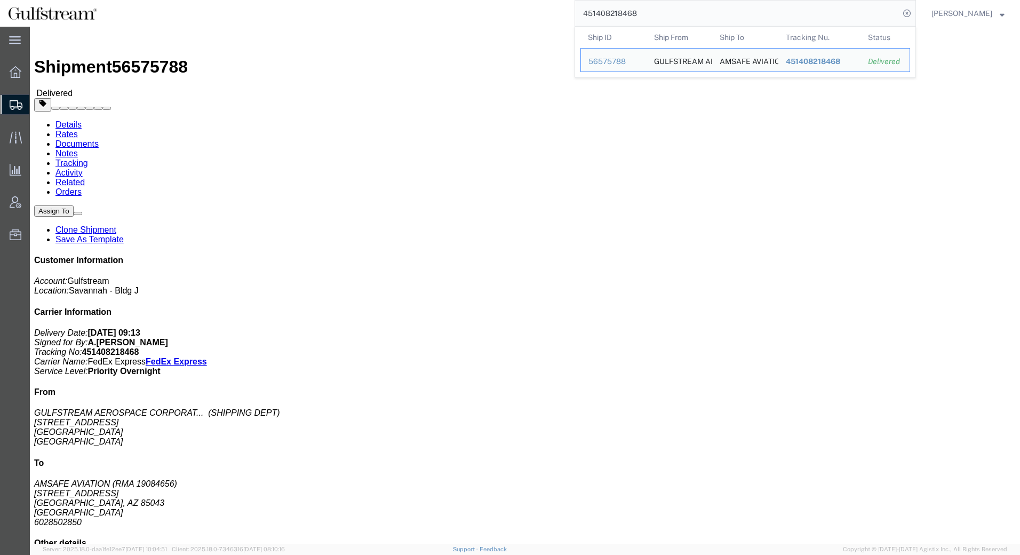
click link "Rates"
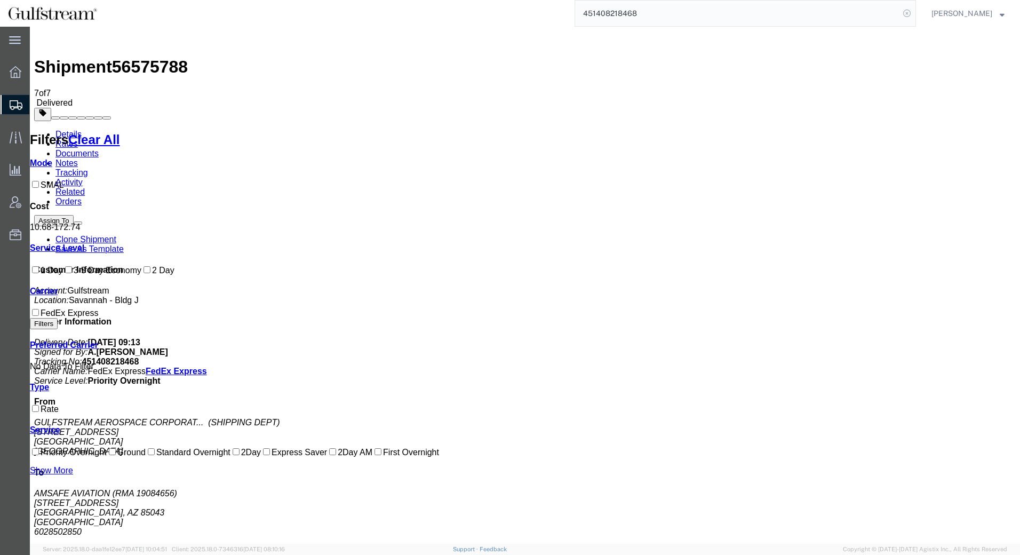
click at [907, 15] on icon at bounding box center [907, 13] width 15 height 15
paste input "451408218376"
type input "451408218376"
click at [912, 13] on icon at bounding box center [907, 13] width 15 height 15
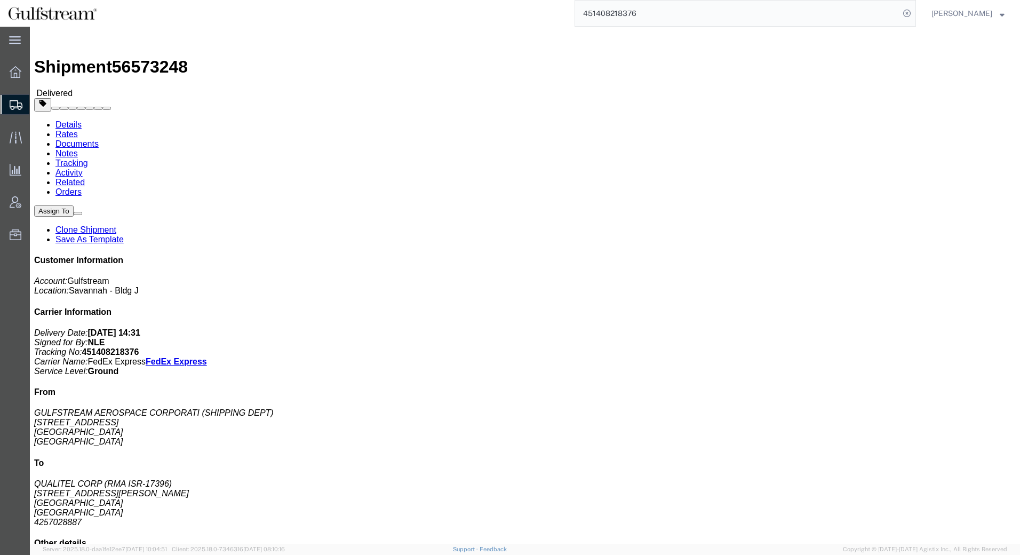
click link "Rates"
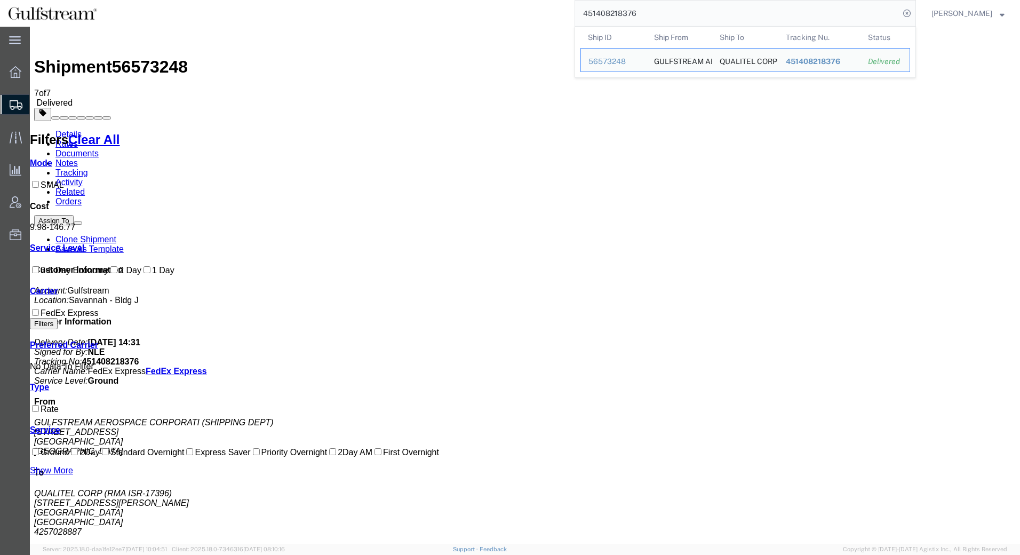
drag, startPoint x: 703, startPoint y: 15, endPoint x: 517, endPoint y: 8, distance: 186.4
click at [517, 8] on div "451408218376 Ship ID Ship From Ship To Tracking Nu. Status Ship ID 56573248 Shi…" at bounding box center [510, 13] width 811 height 27
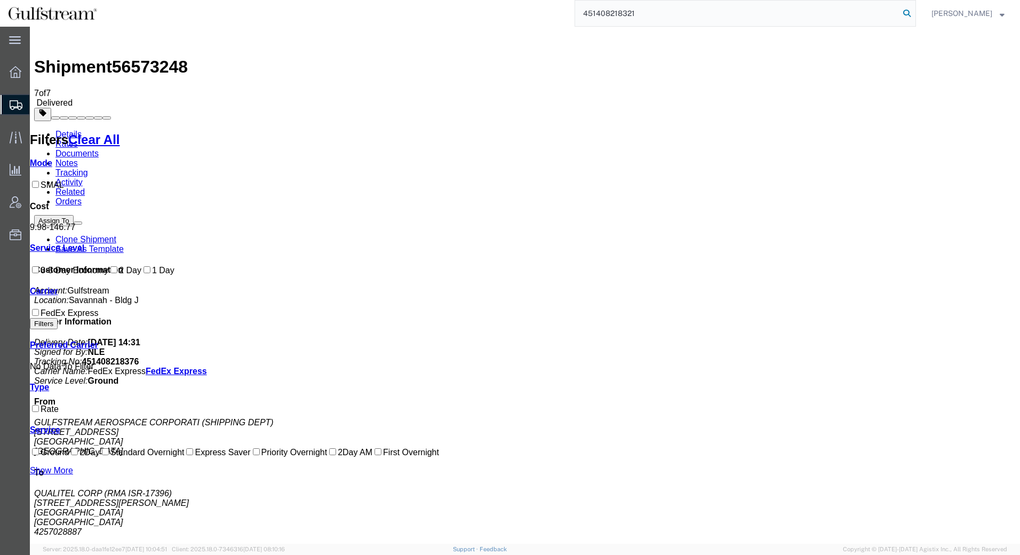
type input "451408218321"
click at [910, 12] on icon at bounding box center [907, 13] width 15 height 15
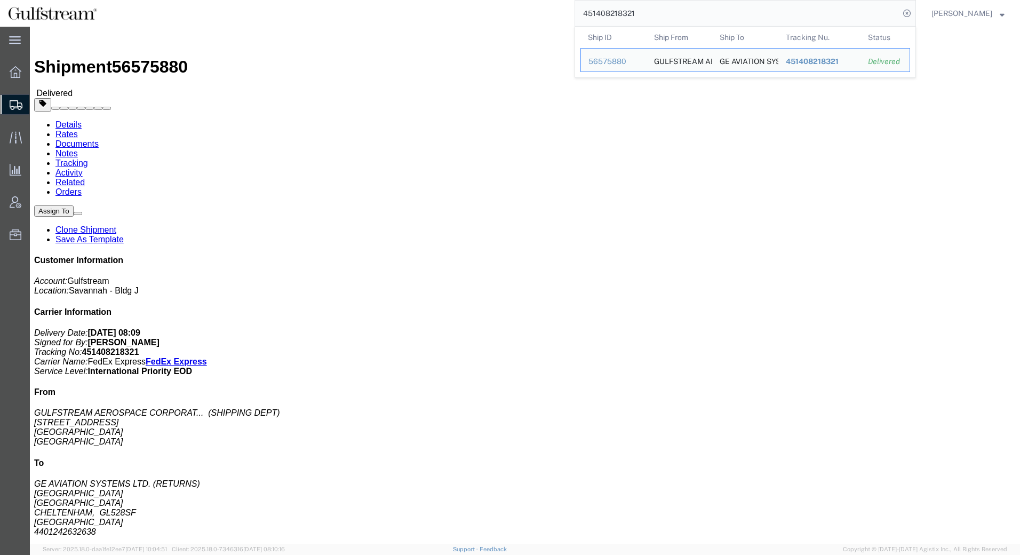
click link "Rates"
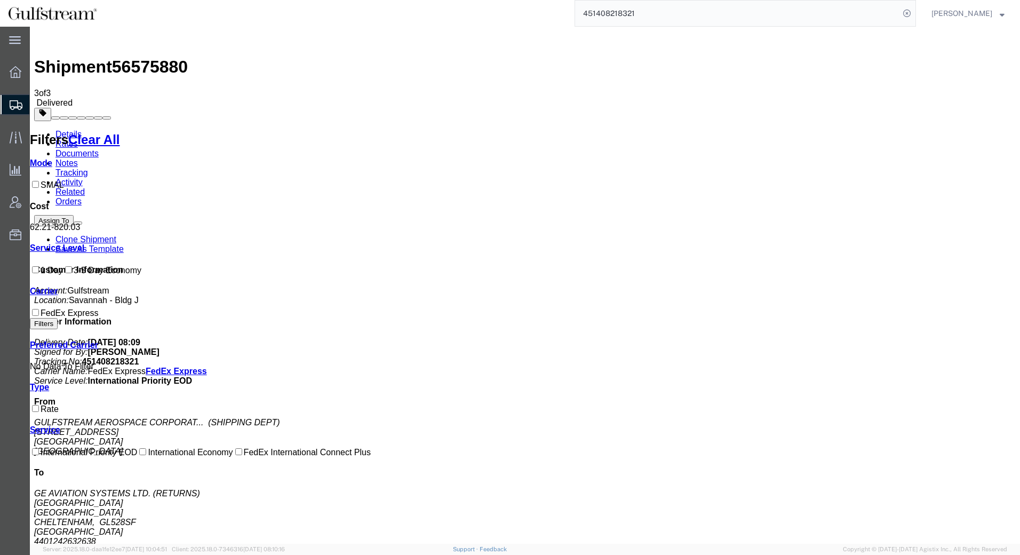
click at [707, 108] on div at bounding box center [525, 114] width 982 height 13
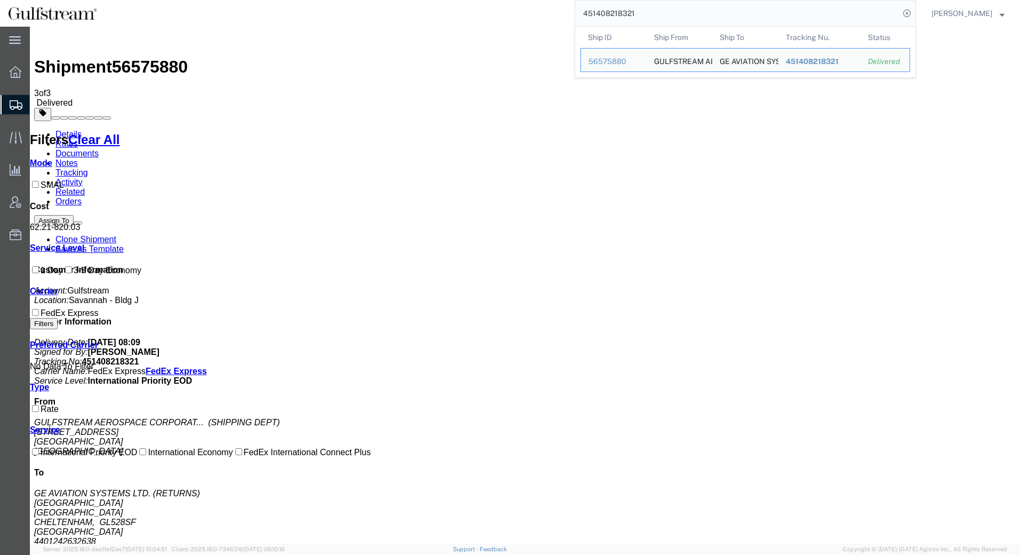
drag, startPoint x: 670, startPoint y: 11, endPoint x: 536, endPoint y: 10, distance: 134.0
click at [536, 10] on div "451408218321 Ship ID Ship From Ship To Tracking Nu. Status Ship ID 56575880 Shi…" at bounding box center [510, 13] width 811 height 27
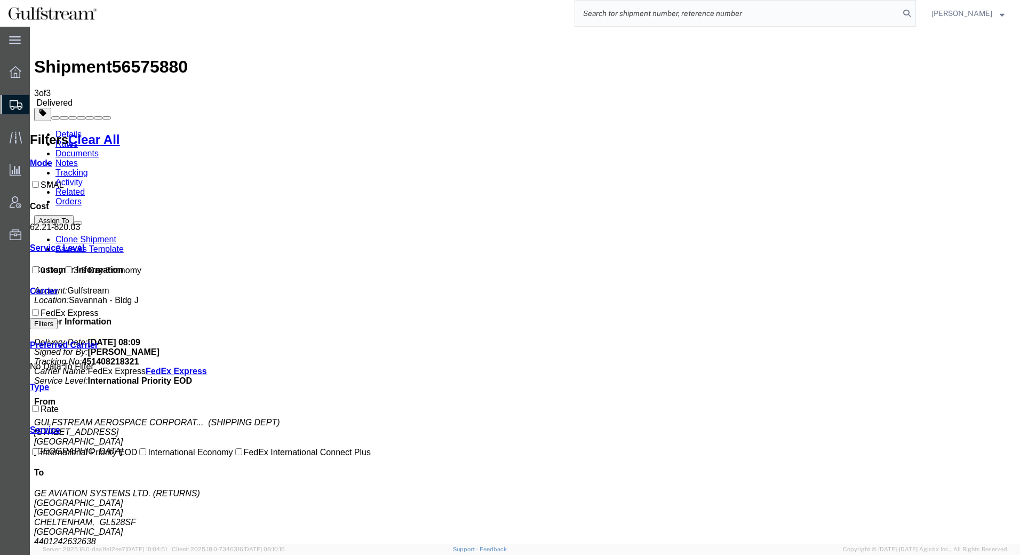
paste input "451408218310"
type input "451408218310"
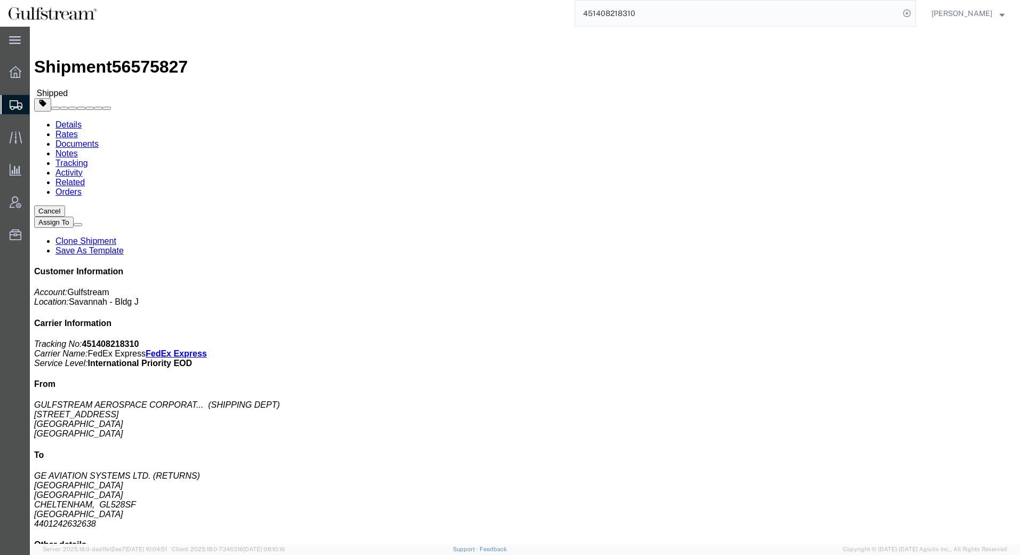
click link "Rates"
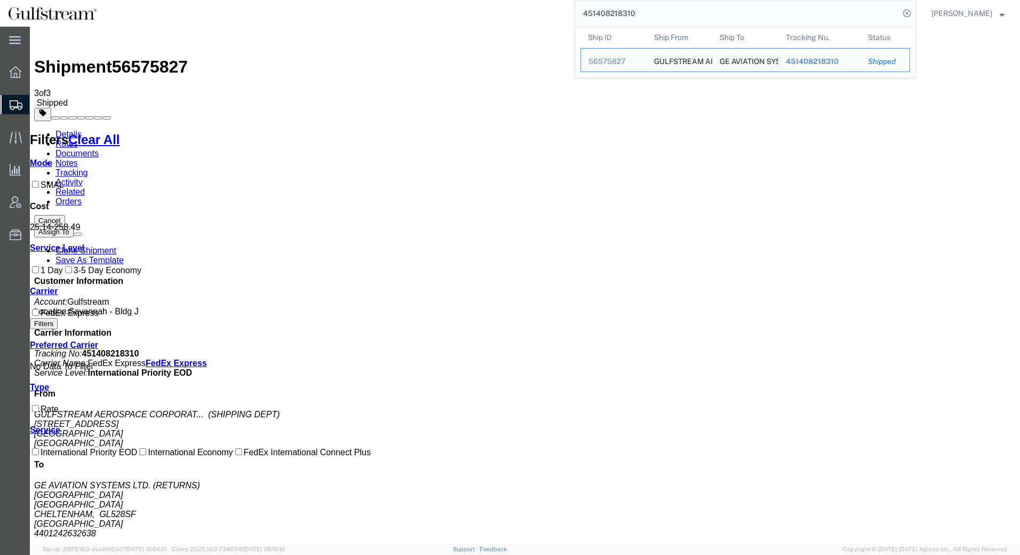
drag, startPoint x: 654, startPoint y: 13, endPoint x: 428, endPoint y: 9, distance: 226.3
click at [428, 7] on div "451408218310 Ship ID Ship From Ship To Tracking Nu. Status Ship ID 56575827 Shi…" at bounding box center [510, 13] width 811 height 27
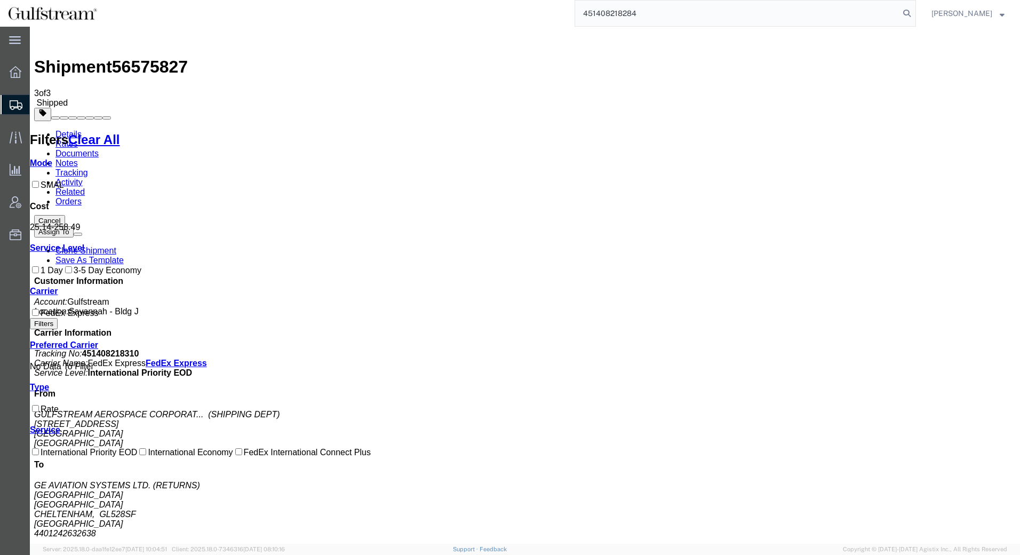
type input "451408218284"
click at [953, 410] on address "GULFSTREAM AEROSPACE CORPORAT... (SHIPPING DEPT) [STREET_ADDRESS]" at bounding box center [525, 429] width 982 height 38
drag, startPoint x: 905, startPoint y: 11, endPoint x: 940, endPoint y: 3, distance: 35.5
click at [905, 13] on icon at bounding box center [907, 13] width 15 height 15
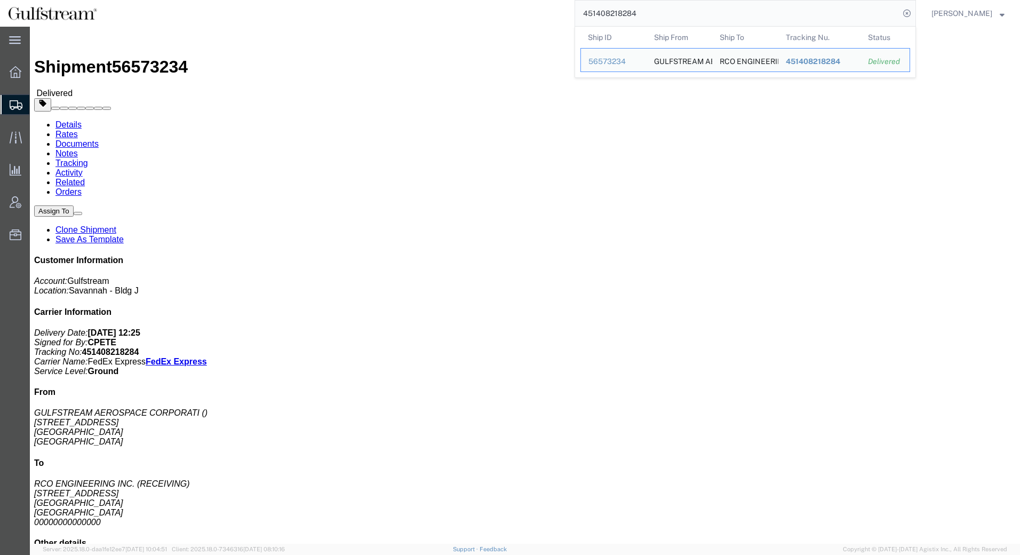
click at [669, 12] on input "451408218284" at bounding box center [737, 14] width 324 height 26
click at [807, 61] on span "451408218284" at bounding box center [813, 61] width 54 height 9
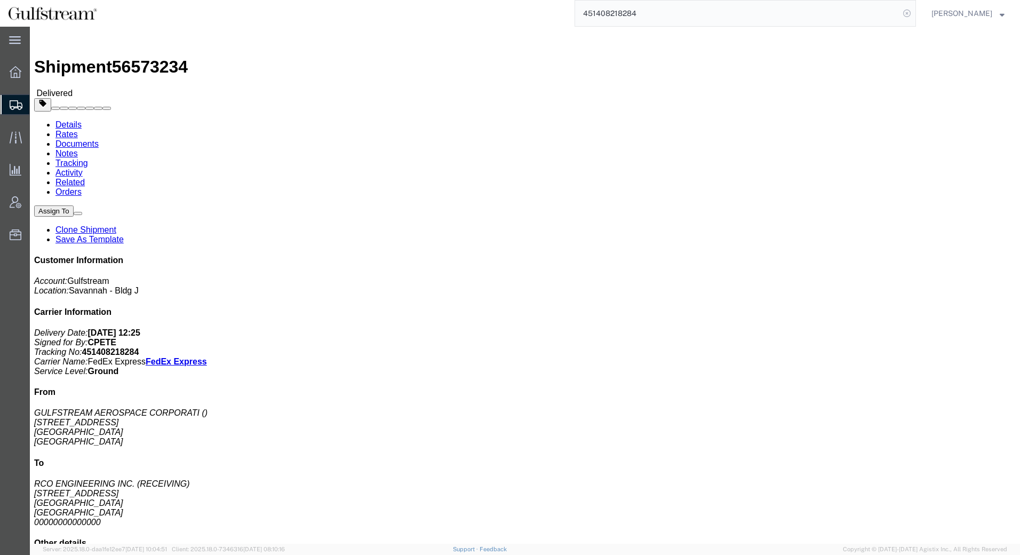
click at [910, 14] on icon at bounding box center [907, 13] width 15 height 15
drag, startPoint x: 869, startPoint y: 13, endPoint x: 728, endPoint y: 18, distance: 141.0
click at [728, 18] on input "search" at bounding box center [737, 14] width 324 height 26
click at [716, 15] on input "search" at bounding box center [737, 14] width 324 height 26
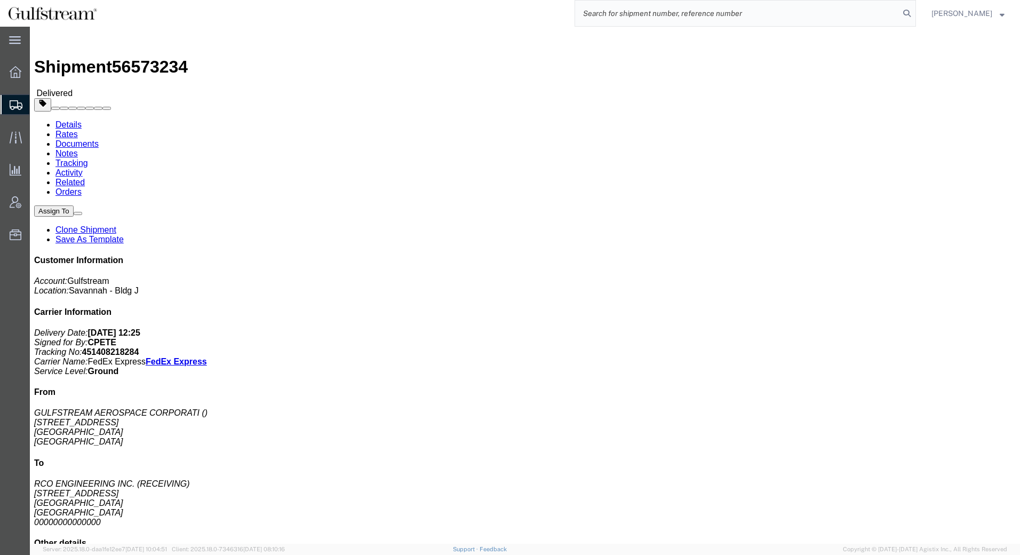
paste input "451408218262"
type input "451408218262"
click at [910, 14] on icon at bounding box center [907, 13] width 15 height 15
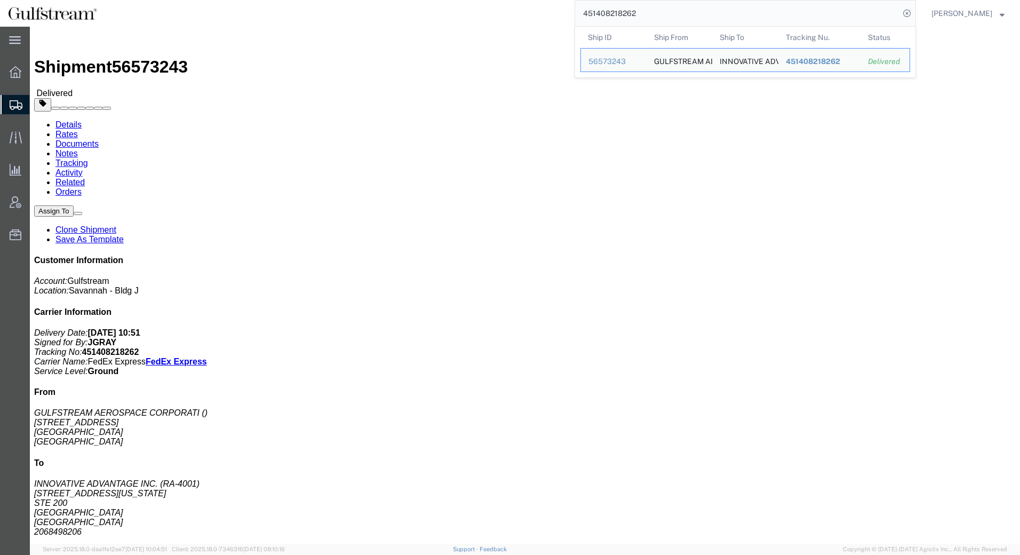
click h4 "From"
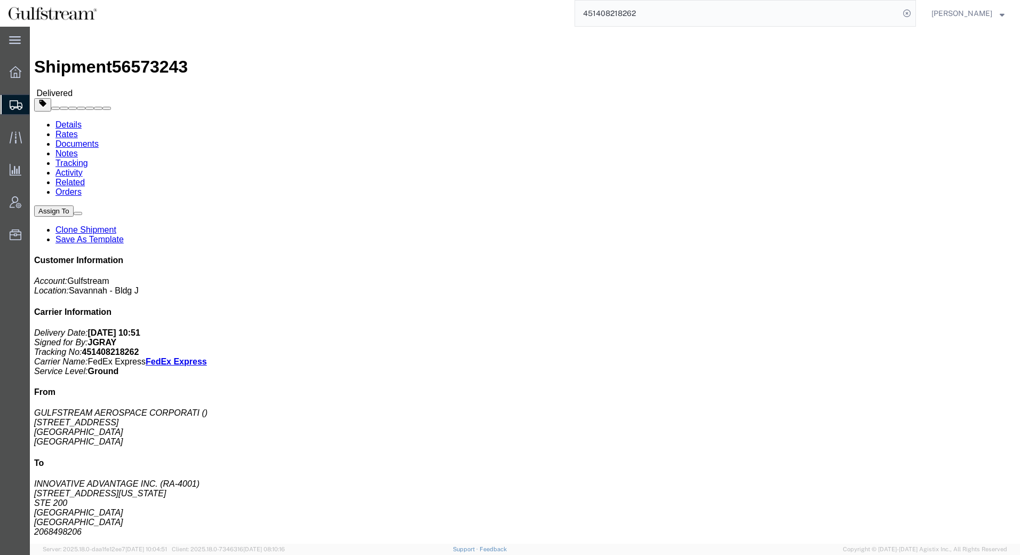
click link "Rates"
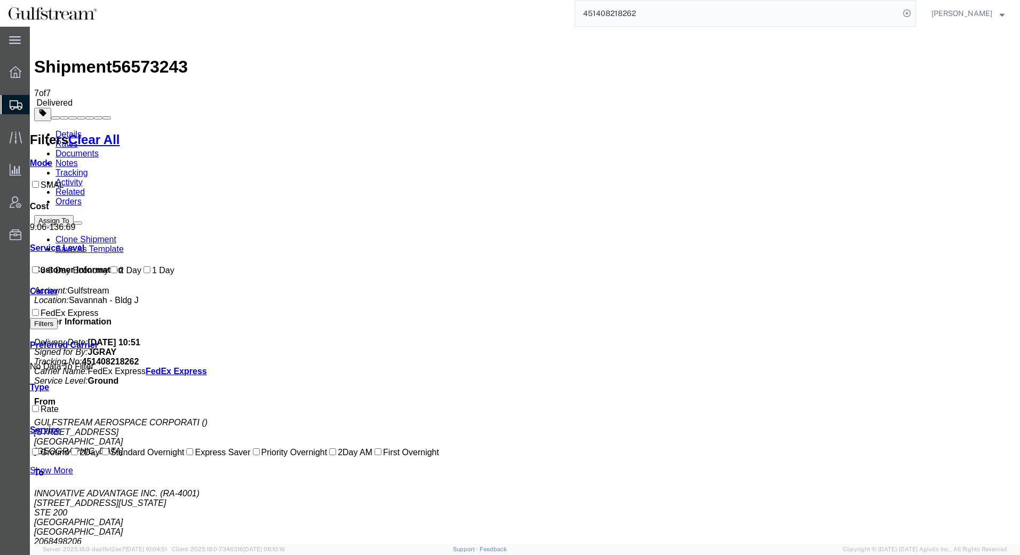
drag, startPoint x: 972, startPoint y: 131, endPoint x: 944, endPoint y: 116, distance: 32.0
click at [972, 286] on p "Account: Gulfstream Location: [GEOGRAPHIC_DATA] - Bldg J" at bounding box center [525, 295] width 982 height 19
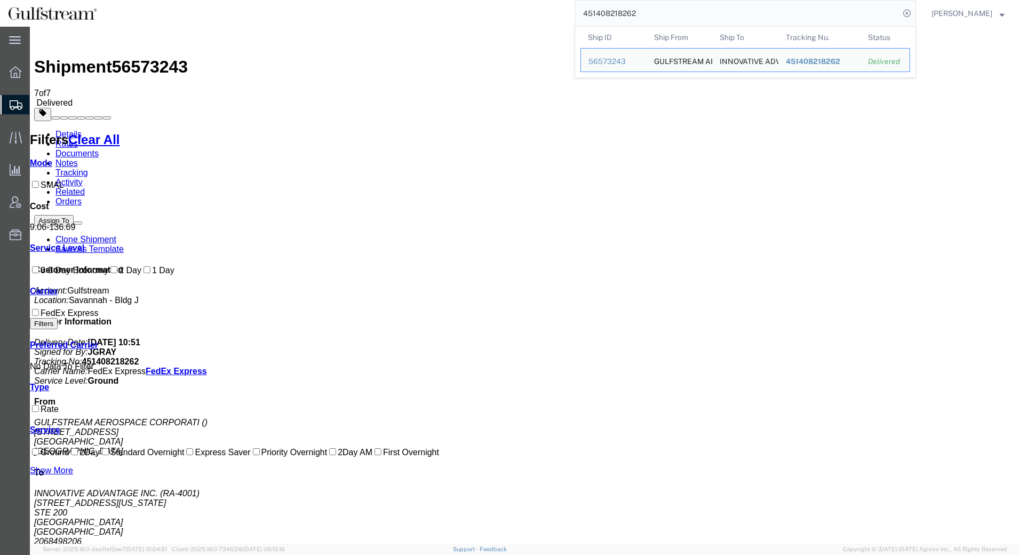
drag, startPoint x: 662, startPoint y: 14, endPoint x: 488, endPoint y: 4, distance: 174.8
click at [488, 4] on div "451408218262 Ship ID Ship From Ship To Tracking Nu. Status Ship ID 56573243 Shi…" at bounding box center [510, 13] width 811 height 27
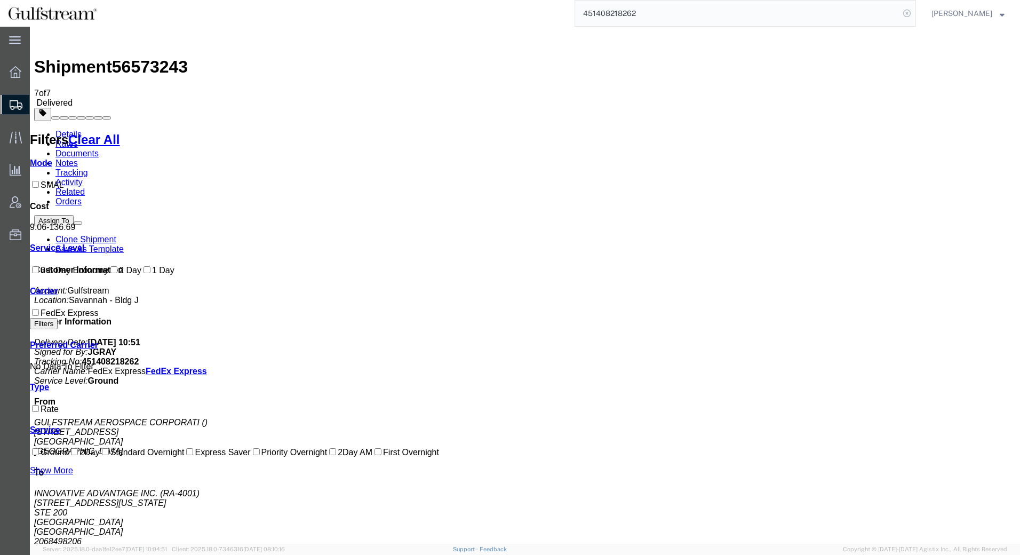
click at [913, 14] on icon at bounding box center [907, 13] width 15 height 15
click at [904, 11] on icon at bounding box center [907, 13] width 15 height 15
paste input "451408218251"
type input "451408218251"
click at [908, 15] on icon at bounding box center [907, 13] width 15 height 15
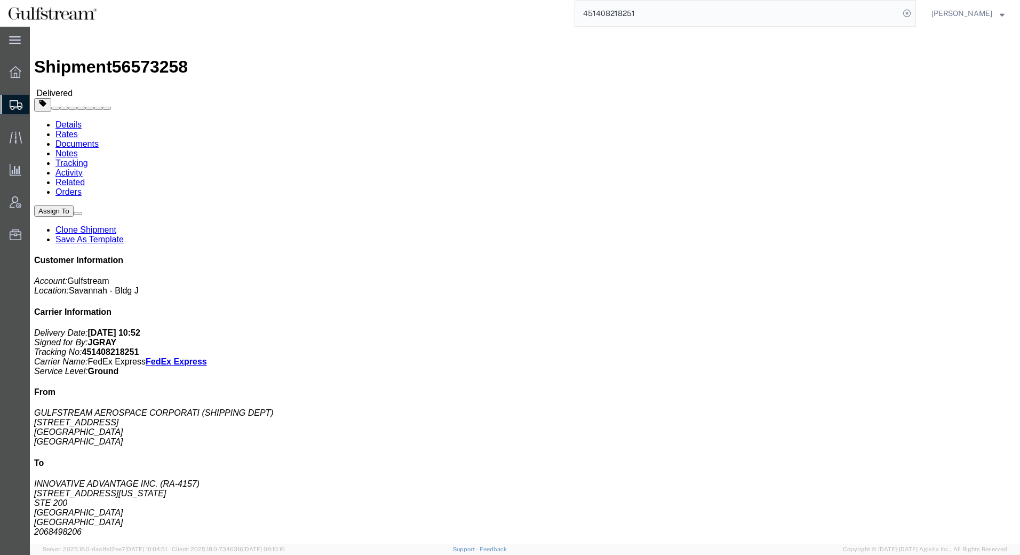
click link "Rates"
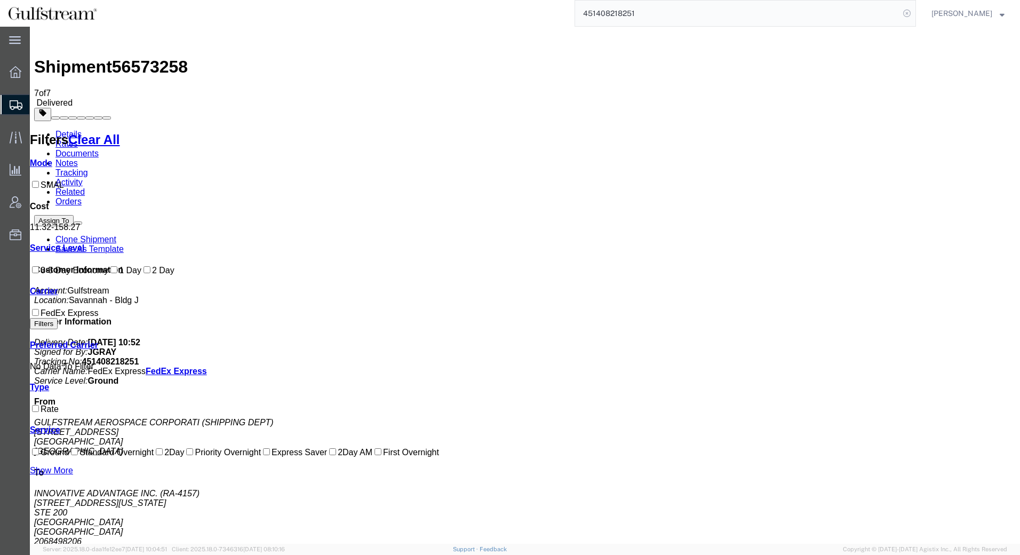
click at [911, 14] on icon at bounding box center [907, 13] width 15 height 15
paste input "451408218240"
type input "451408218240"
click at [907, 12] on icon at bounding box center [907, 13] width 15 height 15
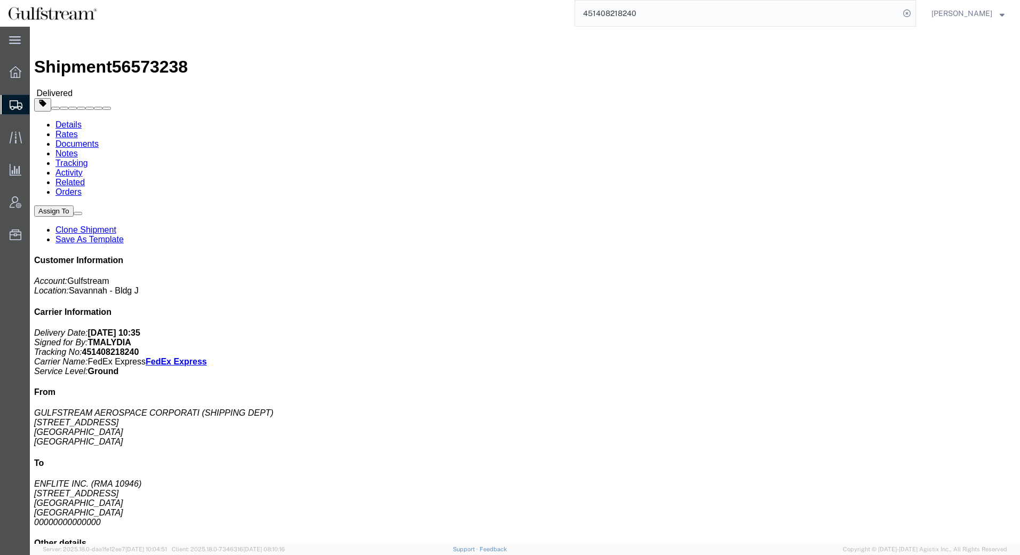
click link "Rates"
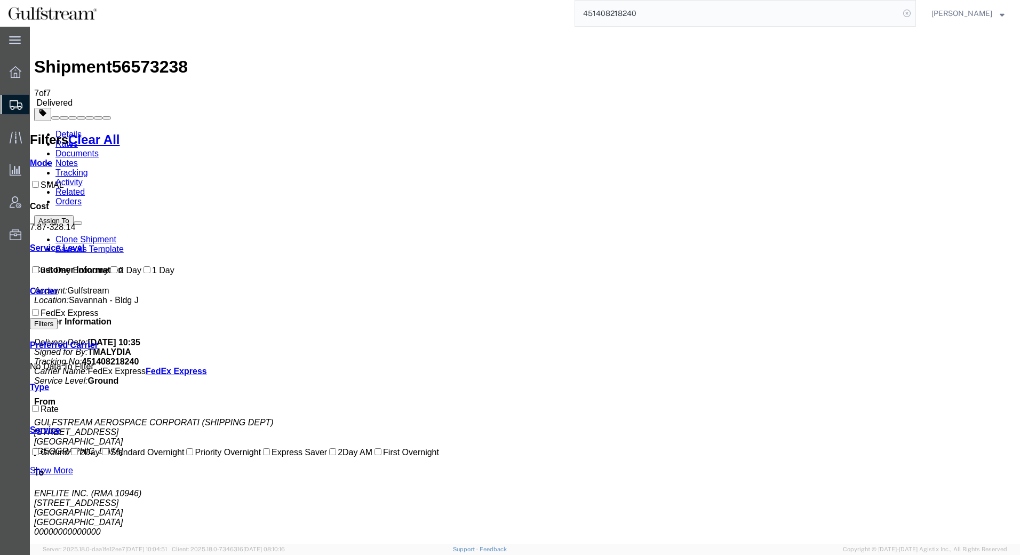
click at [908, 14] on icon at bounding box center [907, 13] width 15 height 15
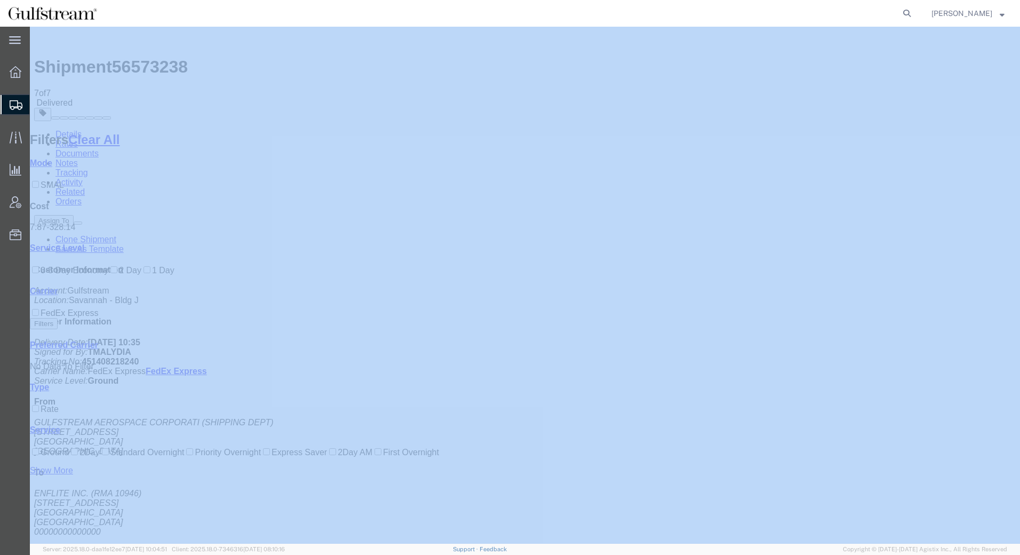
click at [908, 14] on icon at bounding box center [907, 13] width 15 height 15
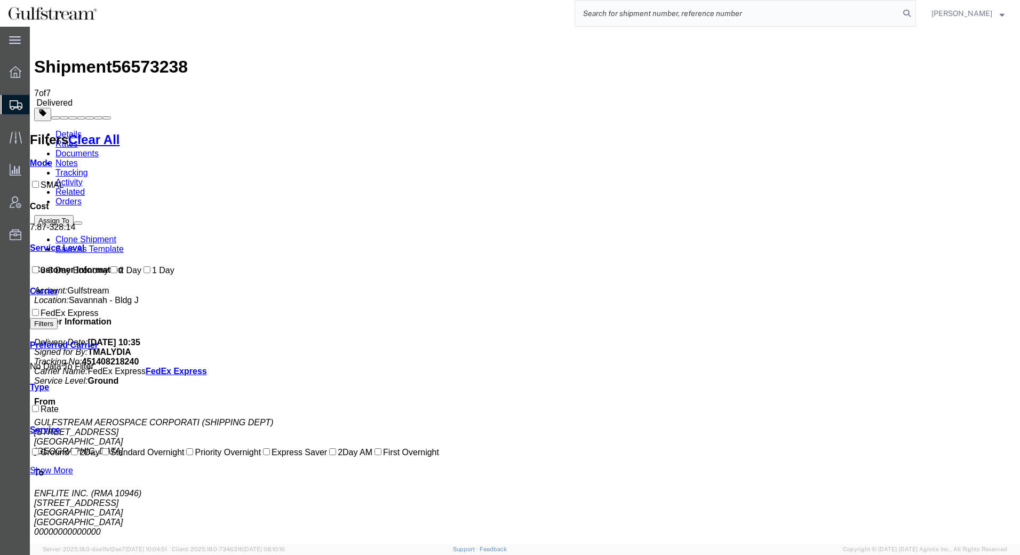
drag, startPoint x: 908, startPoint y: 14, endPoint x: 892, endPoint y: 12, distance: 16.6
paste input "427185133942"
type input "427185133942"
click at [910, 14] on icon at bounding box center [907, 13] width 15 height 15
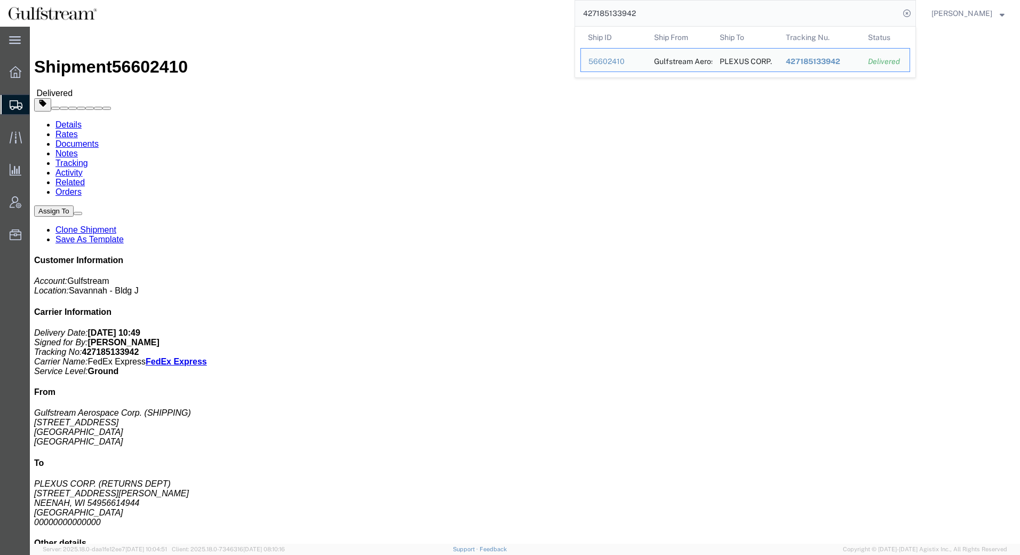
click link "Rates"
